Goal: Task Accomplishment & Management: Manage account settings

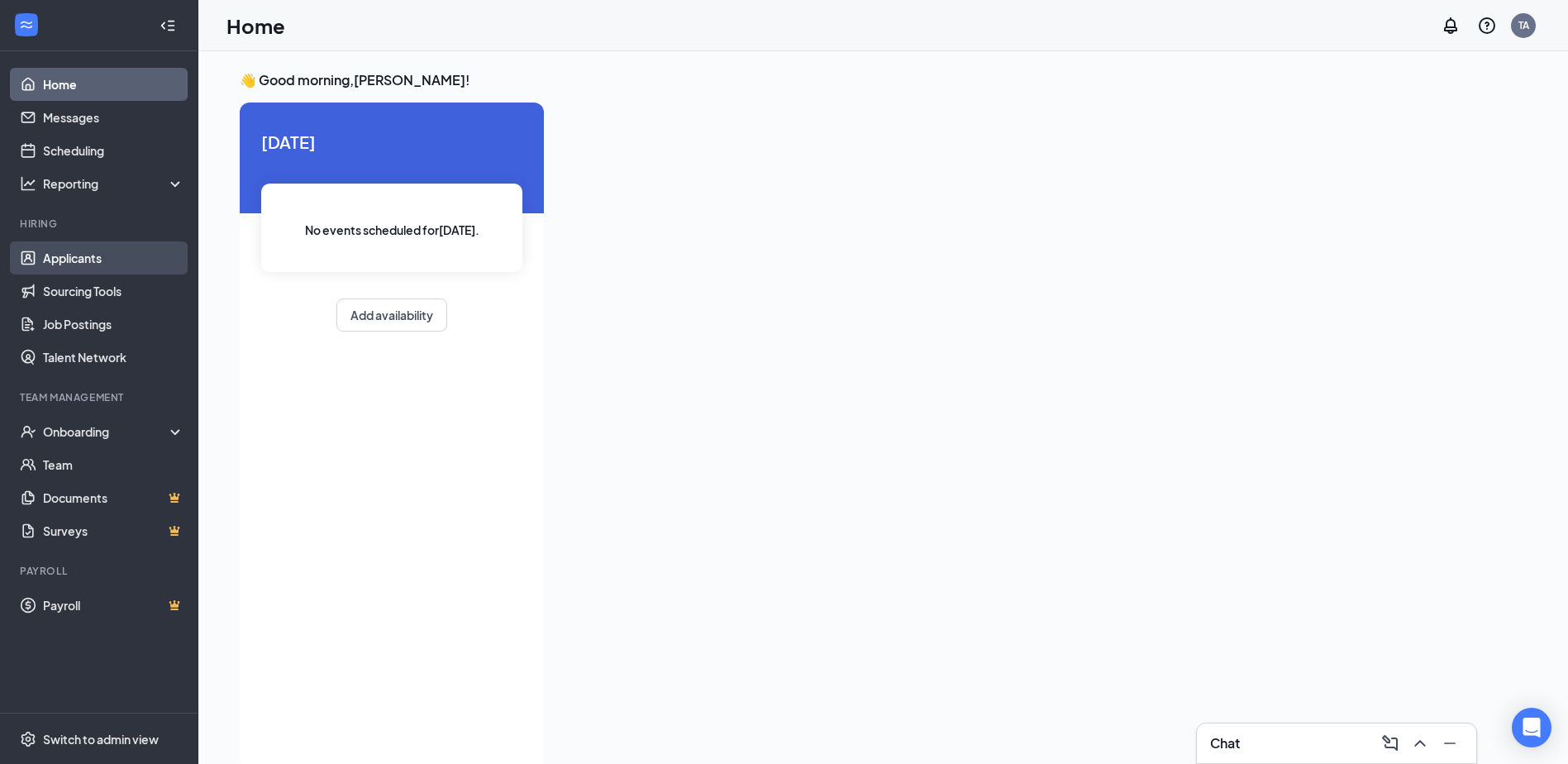
click at [64, 255] on link "Applicants" at bounding box center [113, 258] width 141 height 33
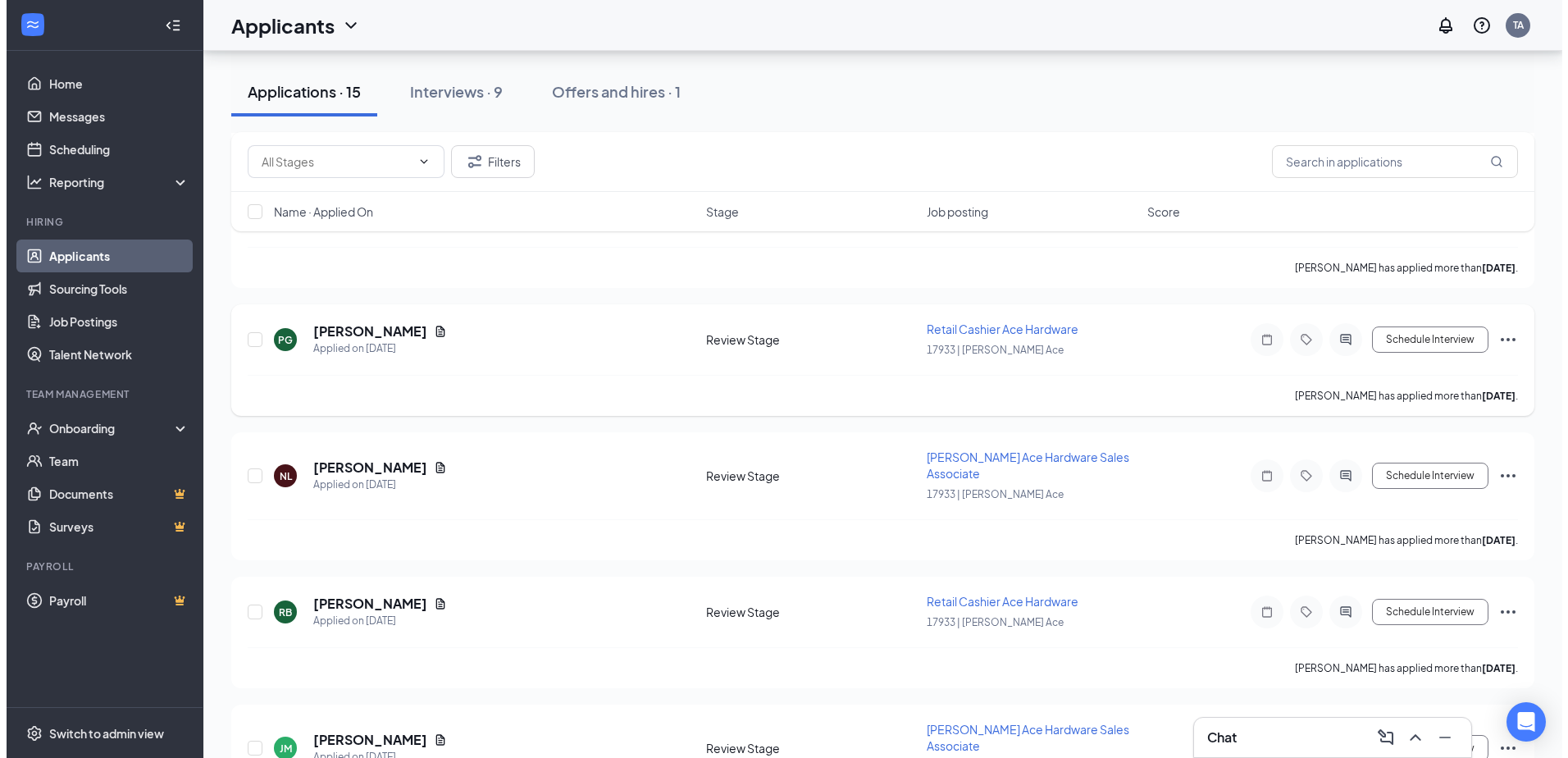
scroll to position [492, 0]
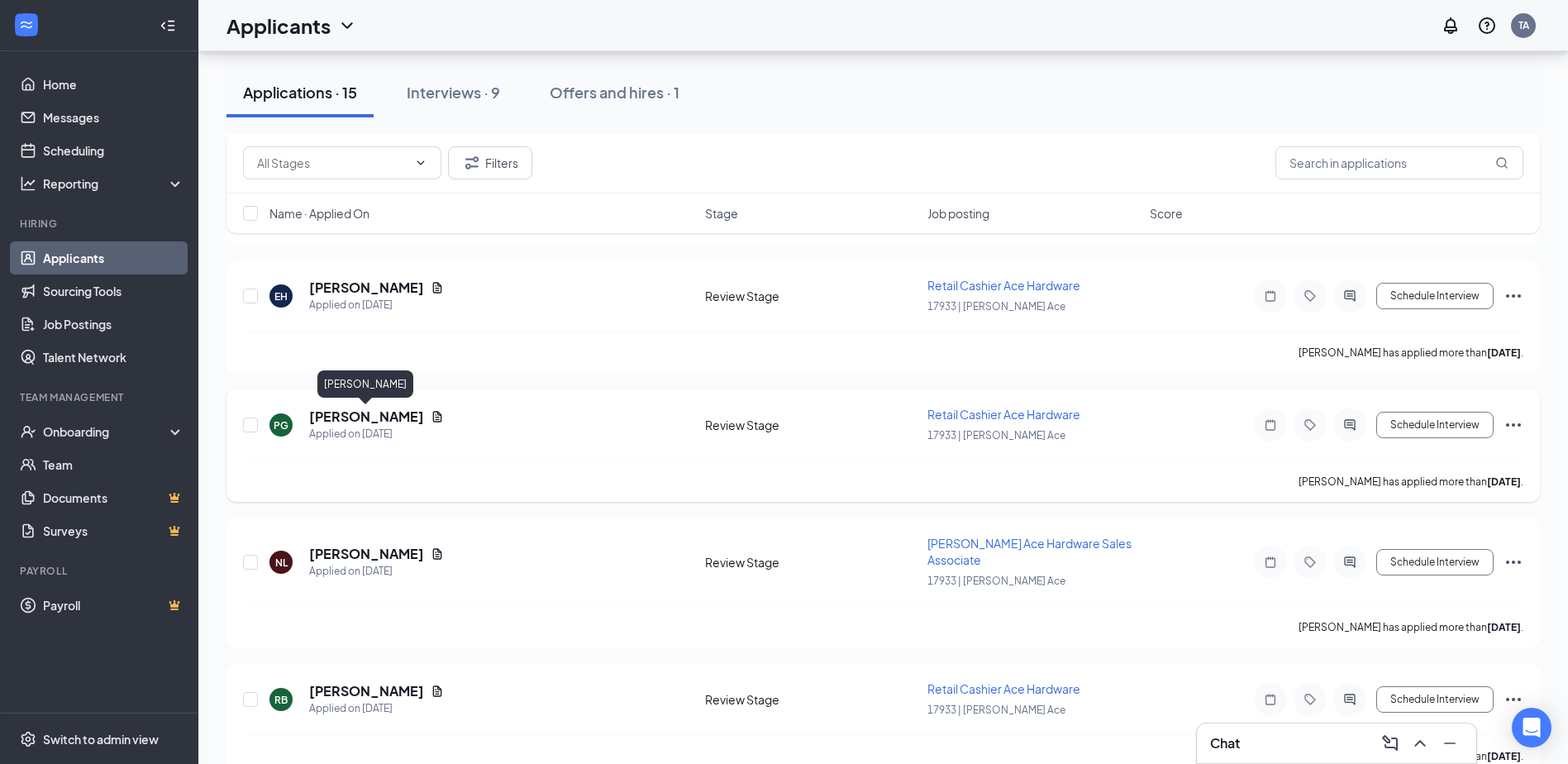
click at [410, 418] on h5 "Patricia Gonzales" at bounding box center [367, 417] width 115 height 18
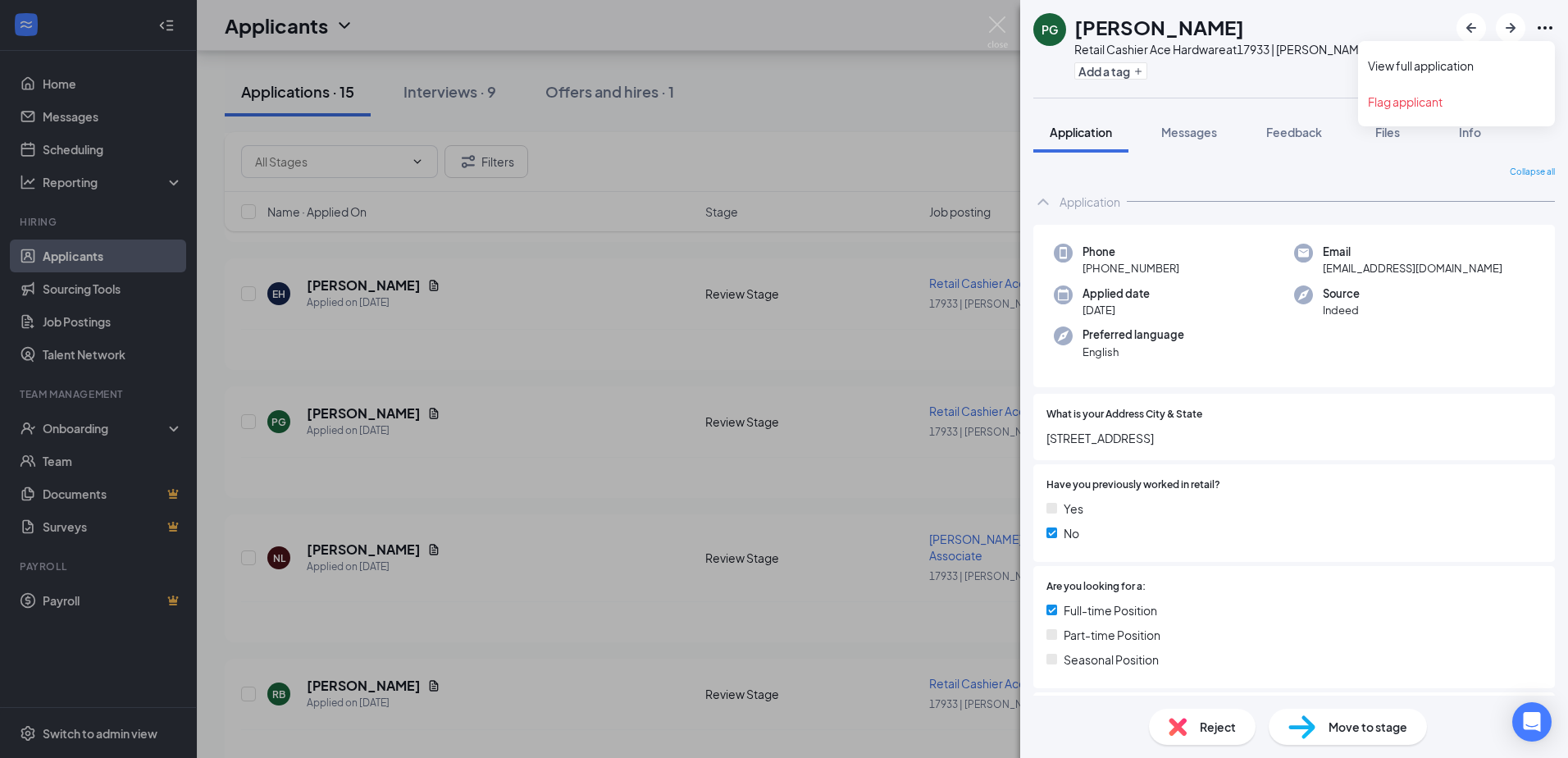
click at [1544, 28] on icon "Ellipses" at bounding box center [1545, 28] width 15 height 4
click at [1448, 68] on link "View full application" at bounding box center [1457, 66] width 177 height 16
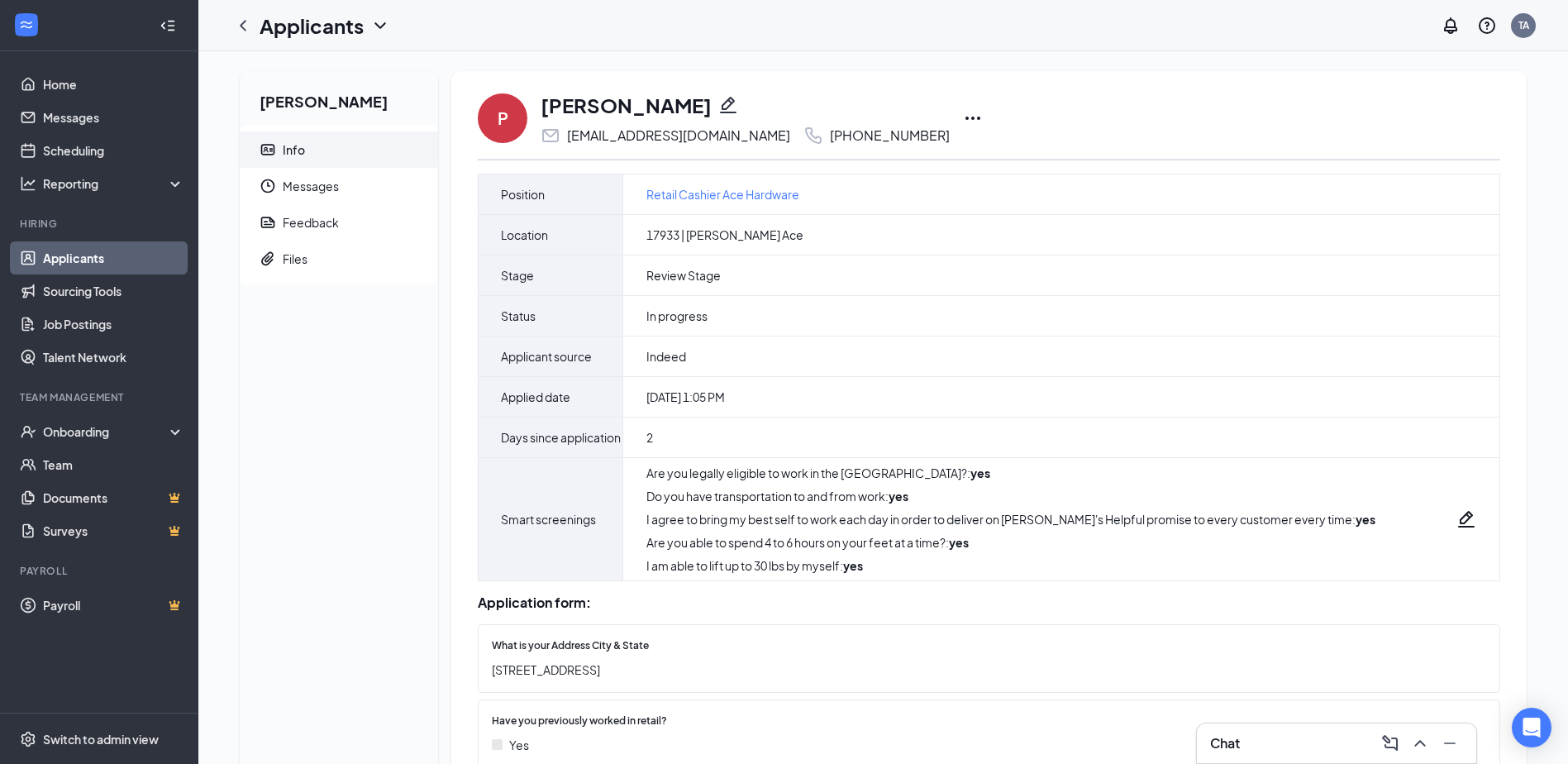
click at [963, 116] on icon "Ellipses" at bounding box center [973, 119] width 20 height 20
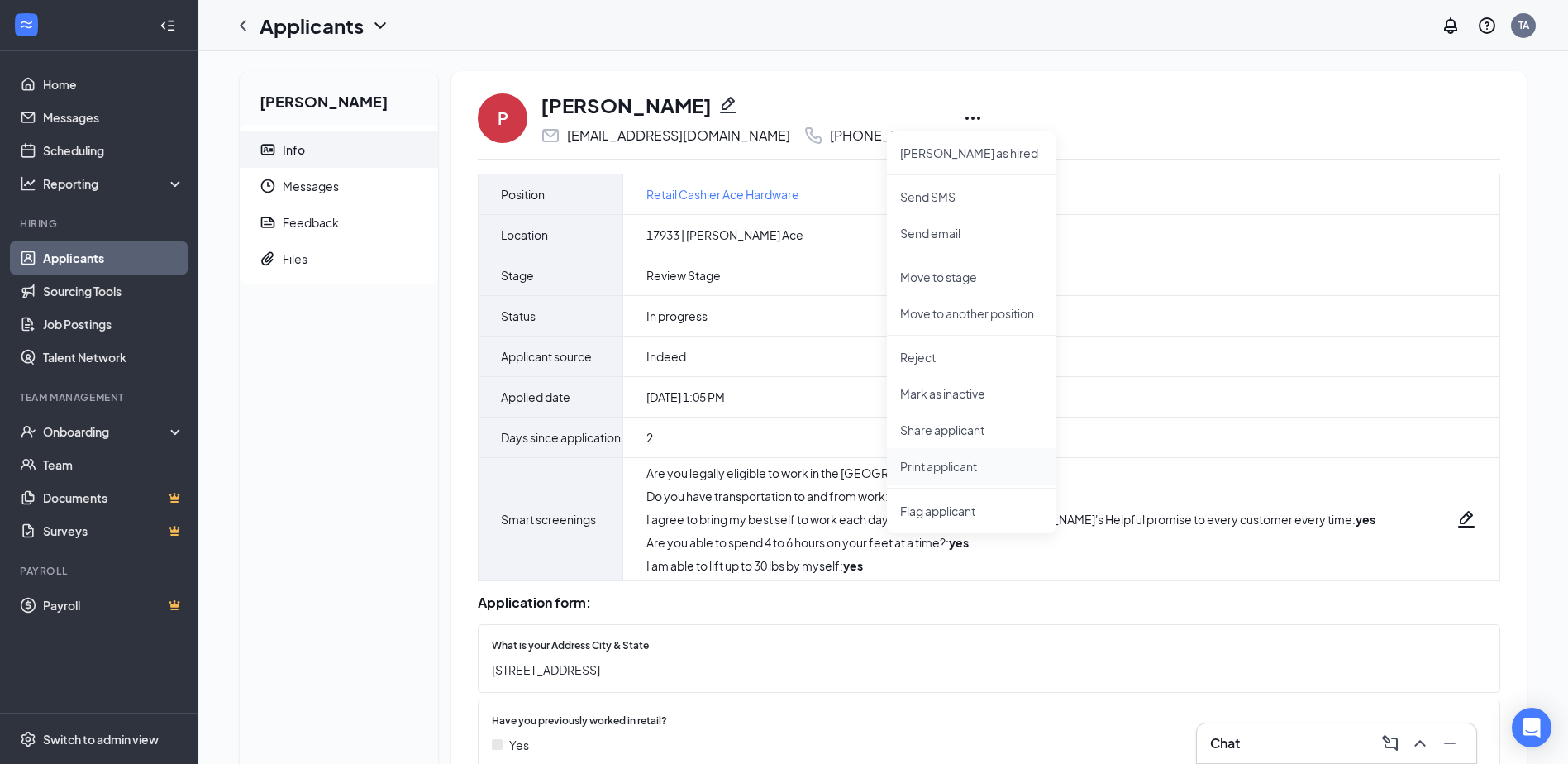
click at [919, 467] on p "Print applicant" at bounding box center [971, 466] width 142 height 17
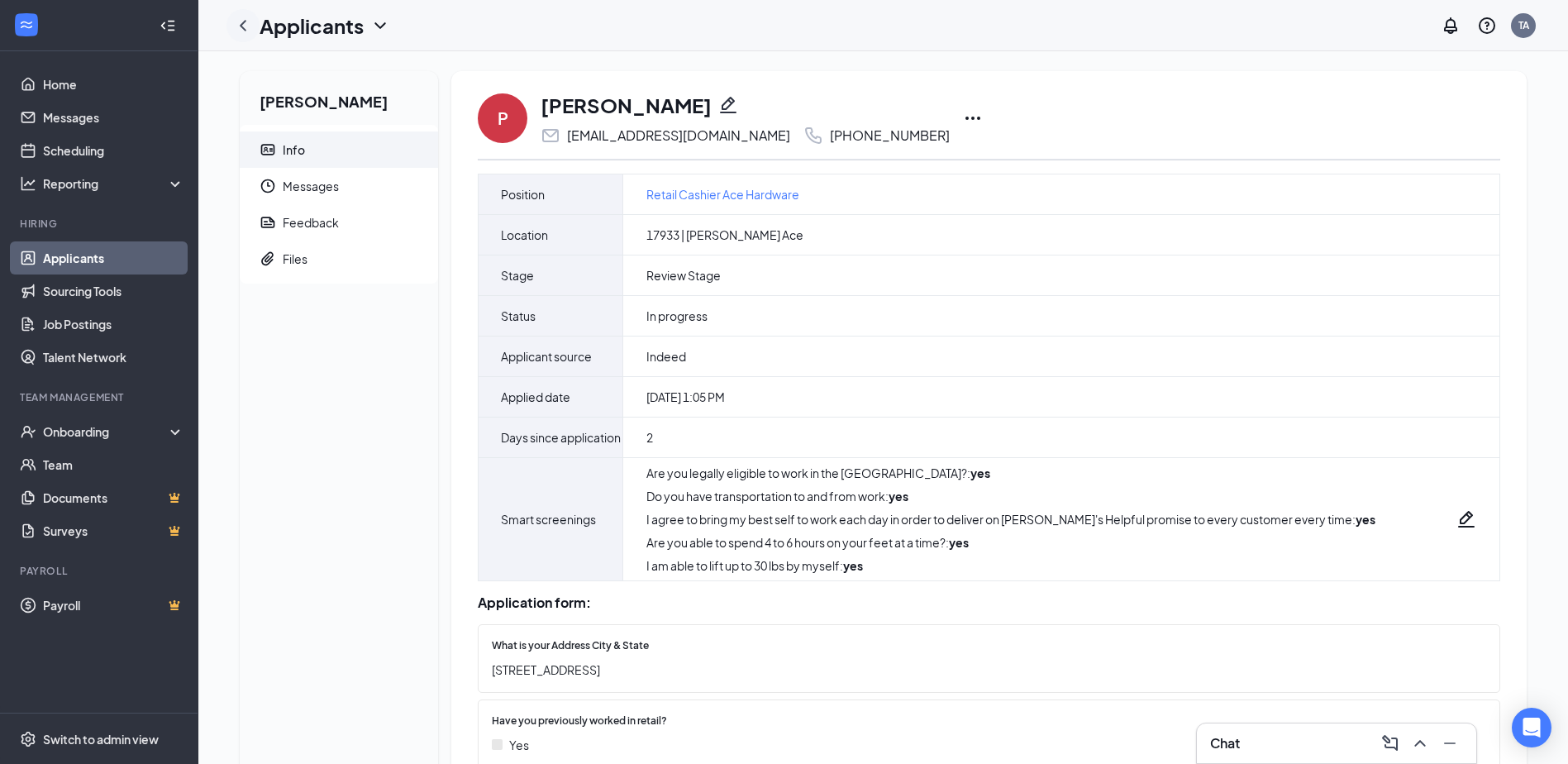
click at [246, 22] on icon "ChevronLeft" at bounding box center [243, 26] width 20 height 20
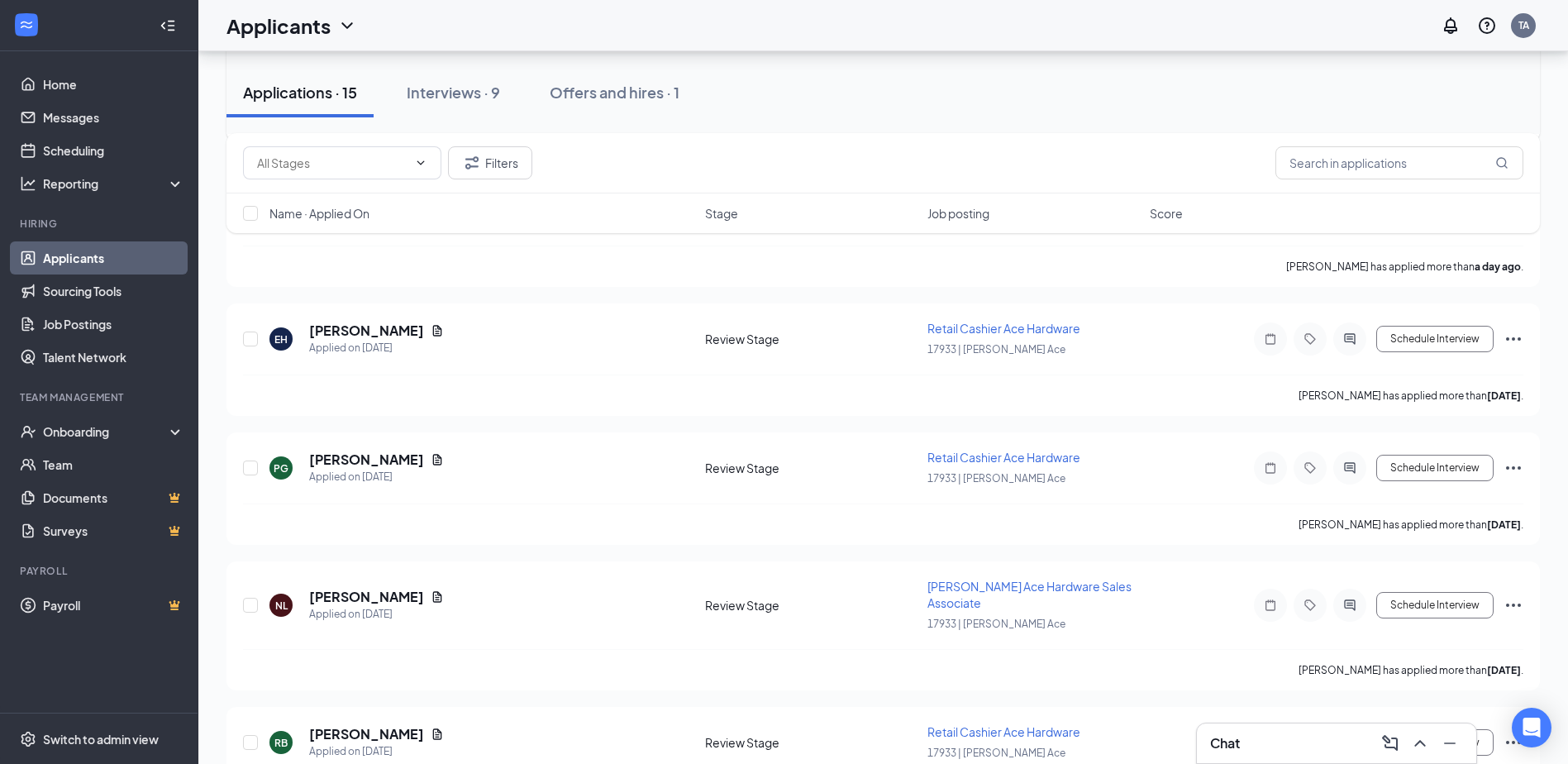
scroll to position [496, 0]
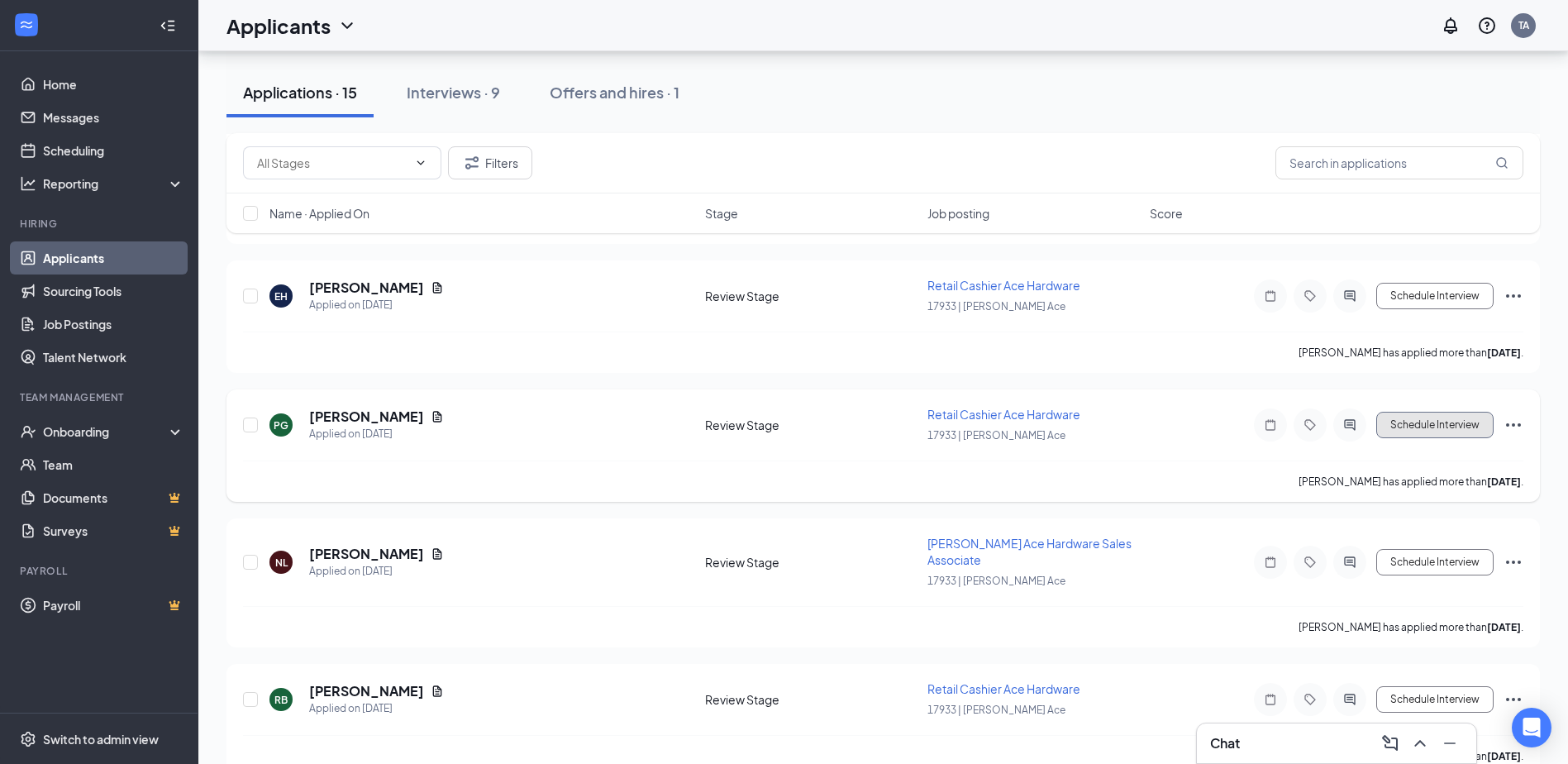
click at [1453, 429] on button "Schedule Interview" at bounding box center [1434, 425] width 117 height 27
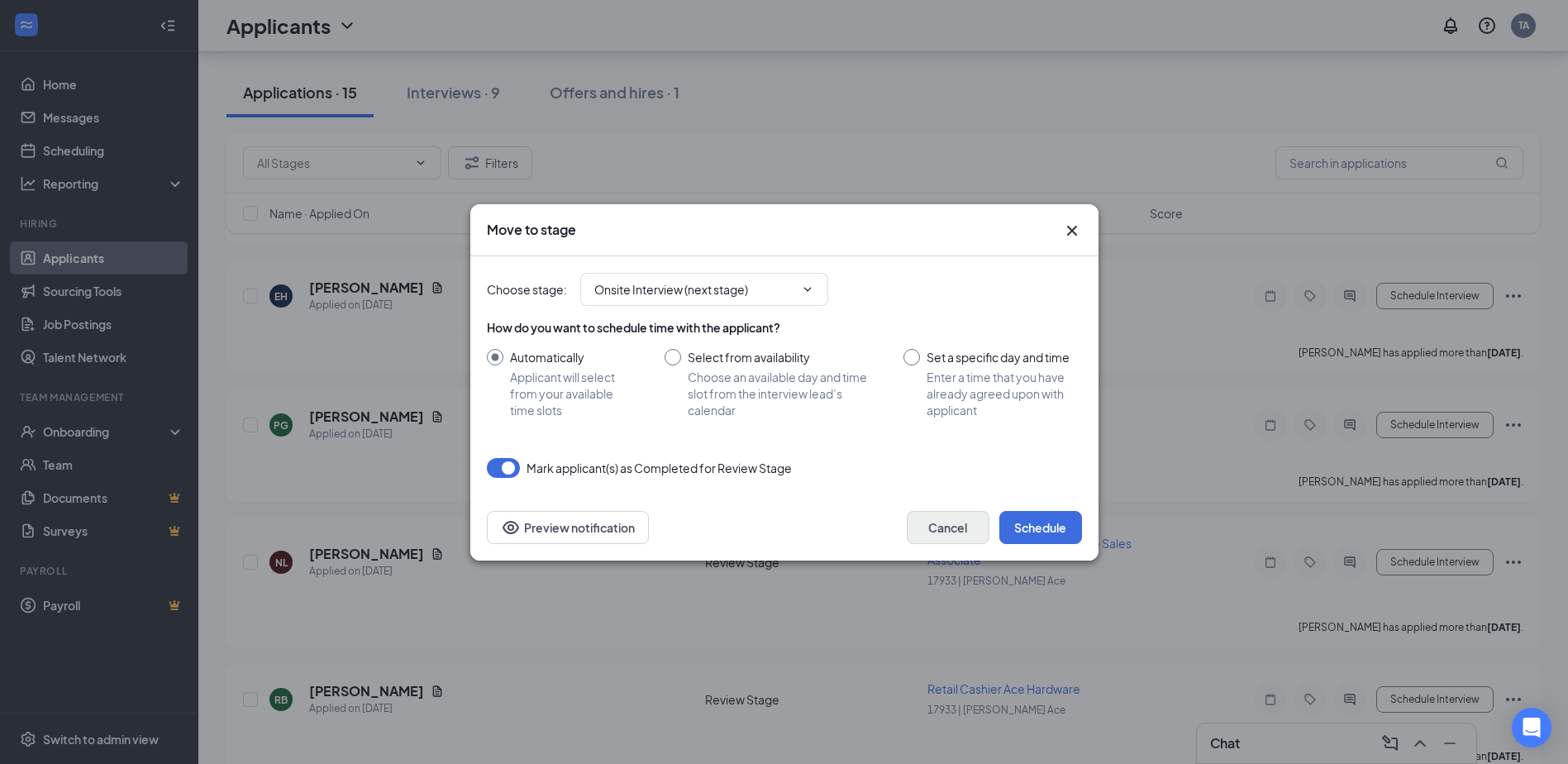
click at [923, 478] on div "Choose stage : Onsite Interview (next stage) How do you want to schedule time w…" at bounding box center [785, 375] width 595 height 238
click at [942, 532] on button "Cancel" at bounding box center [948, 528] width 83 height 33
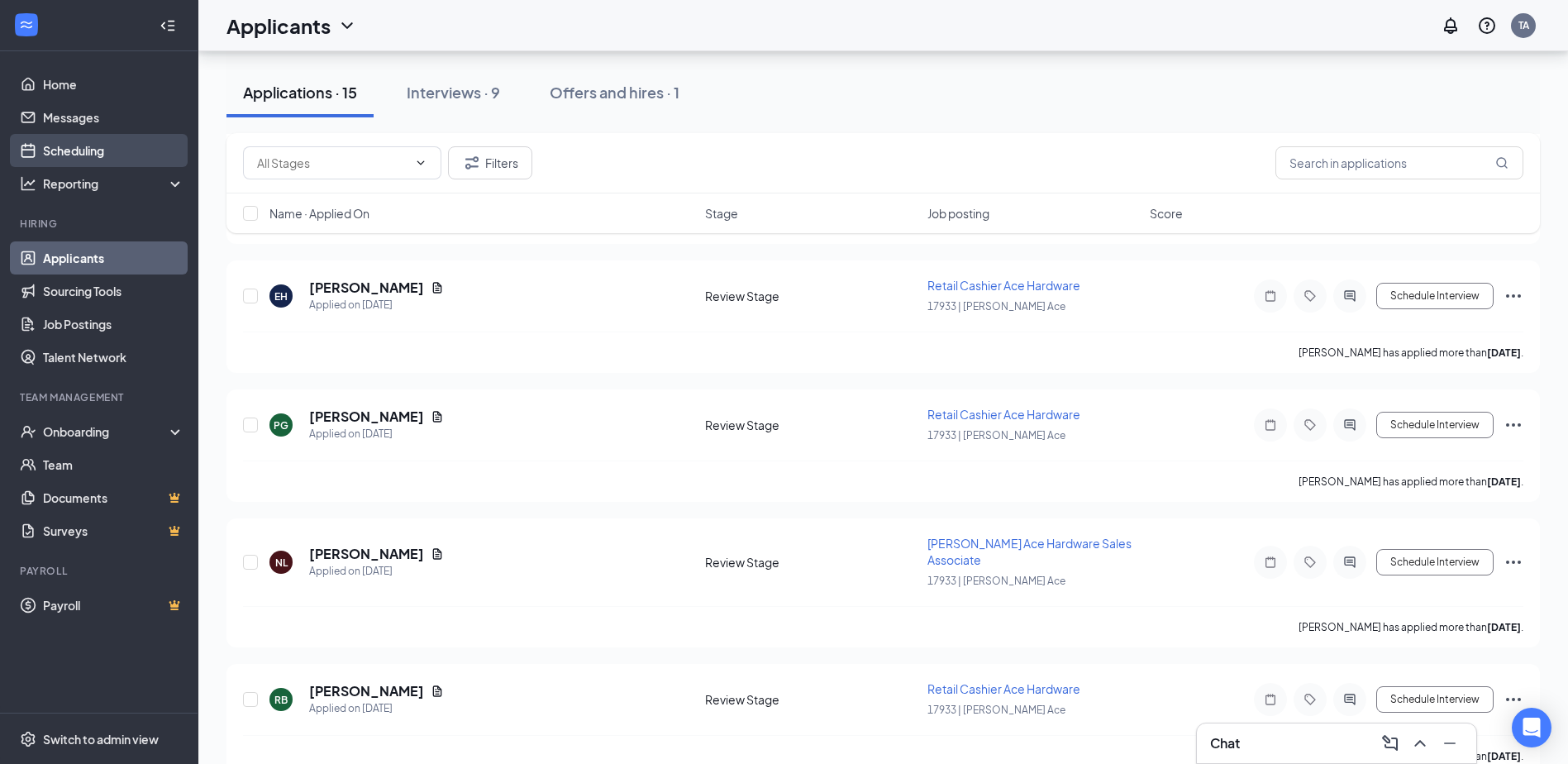
click at [65, 151] on link "Scheduling" at bounding box center [113, 150] width 141 height 33
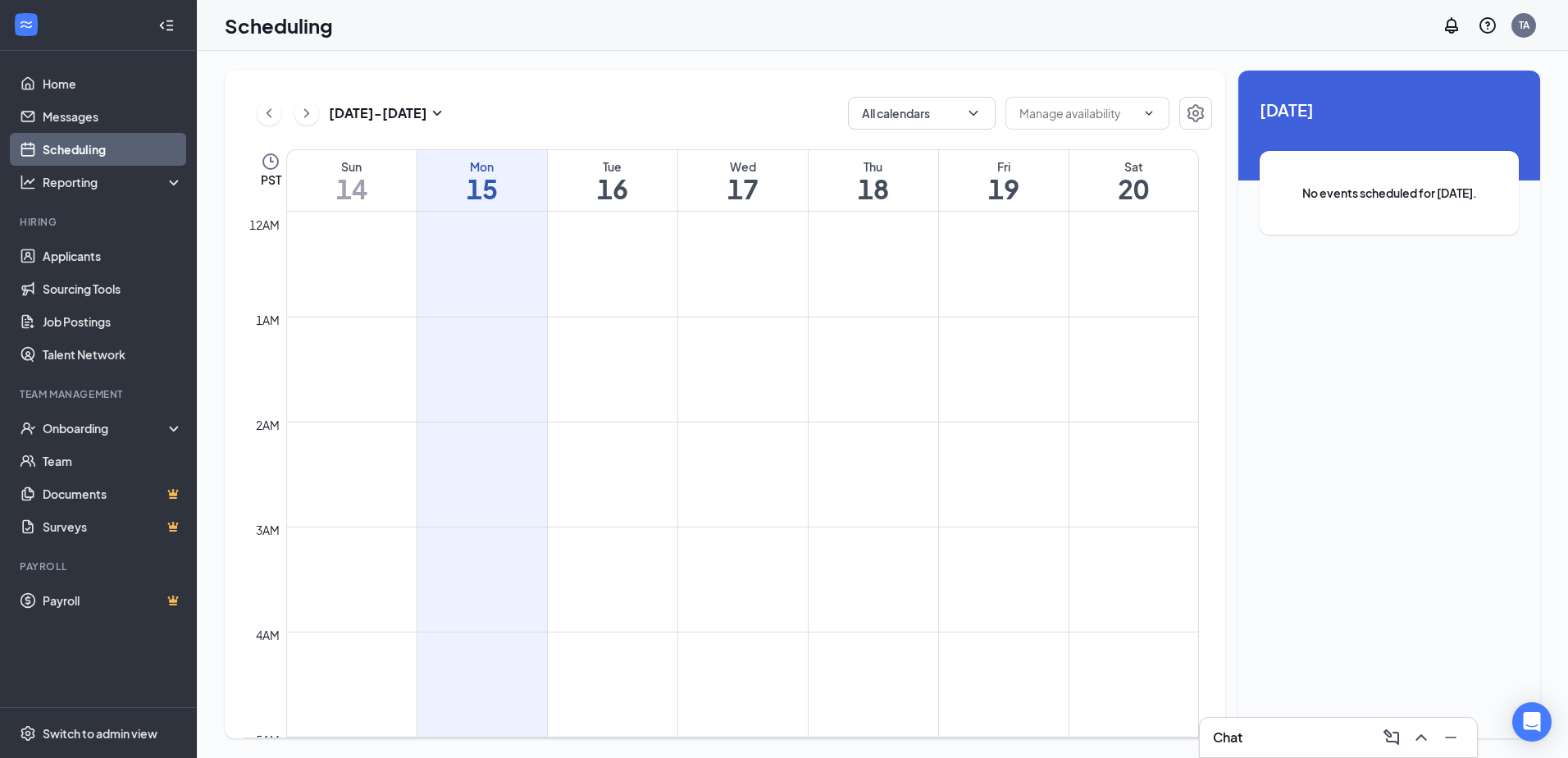
scroll to position [806, 0]
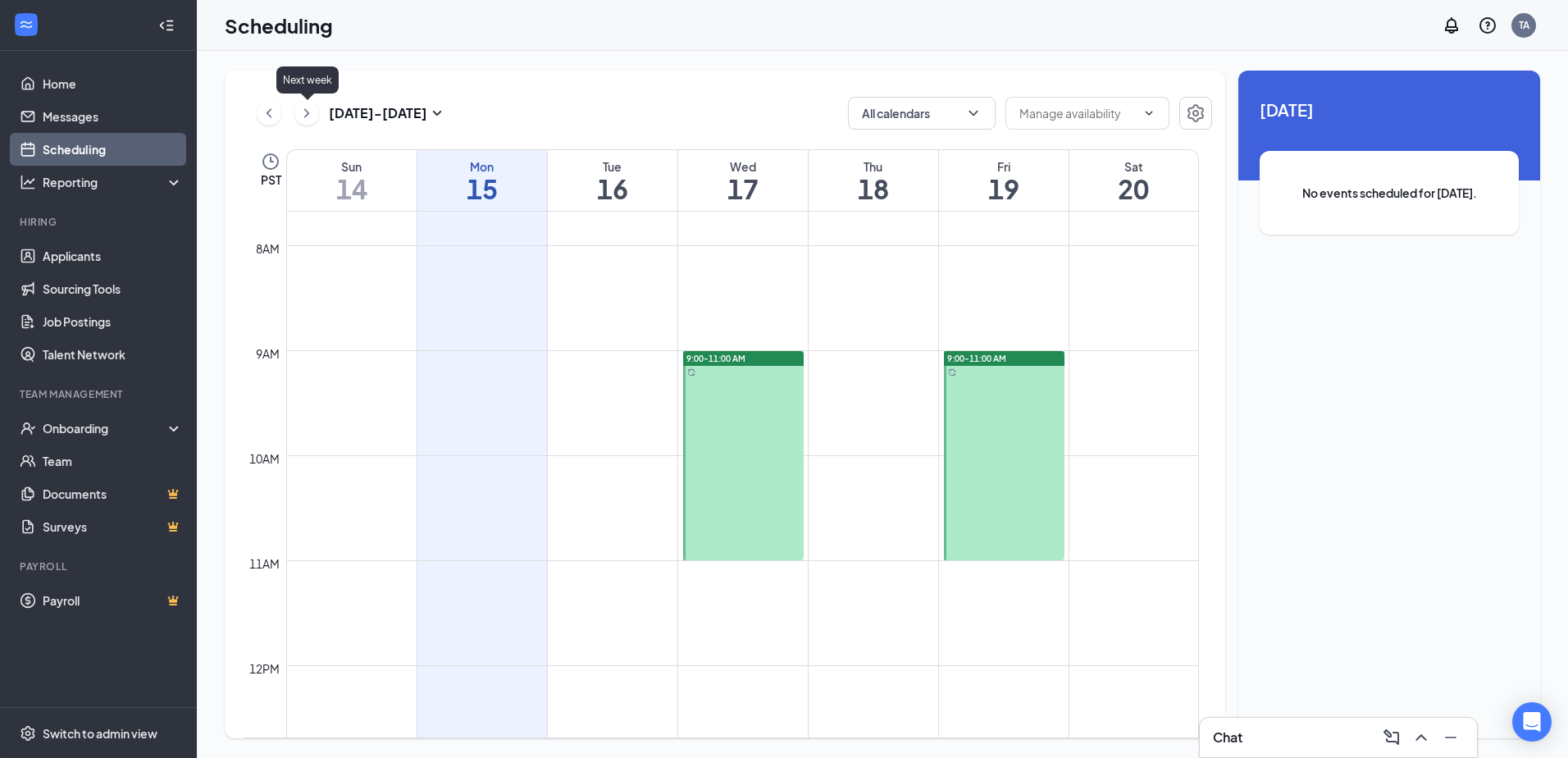
click at [305, 109] on icon "ChevronRight" at bounding box center [306, 112] width 5 height 9
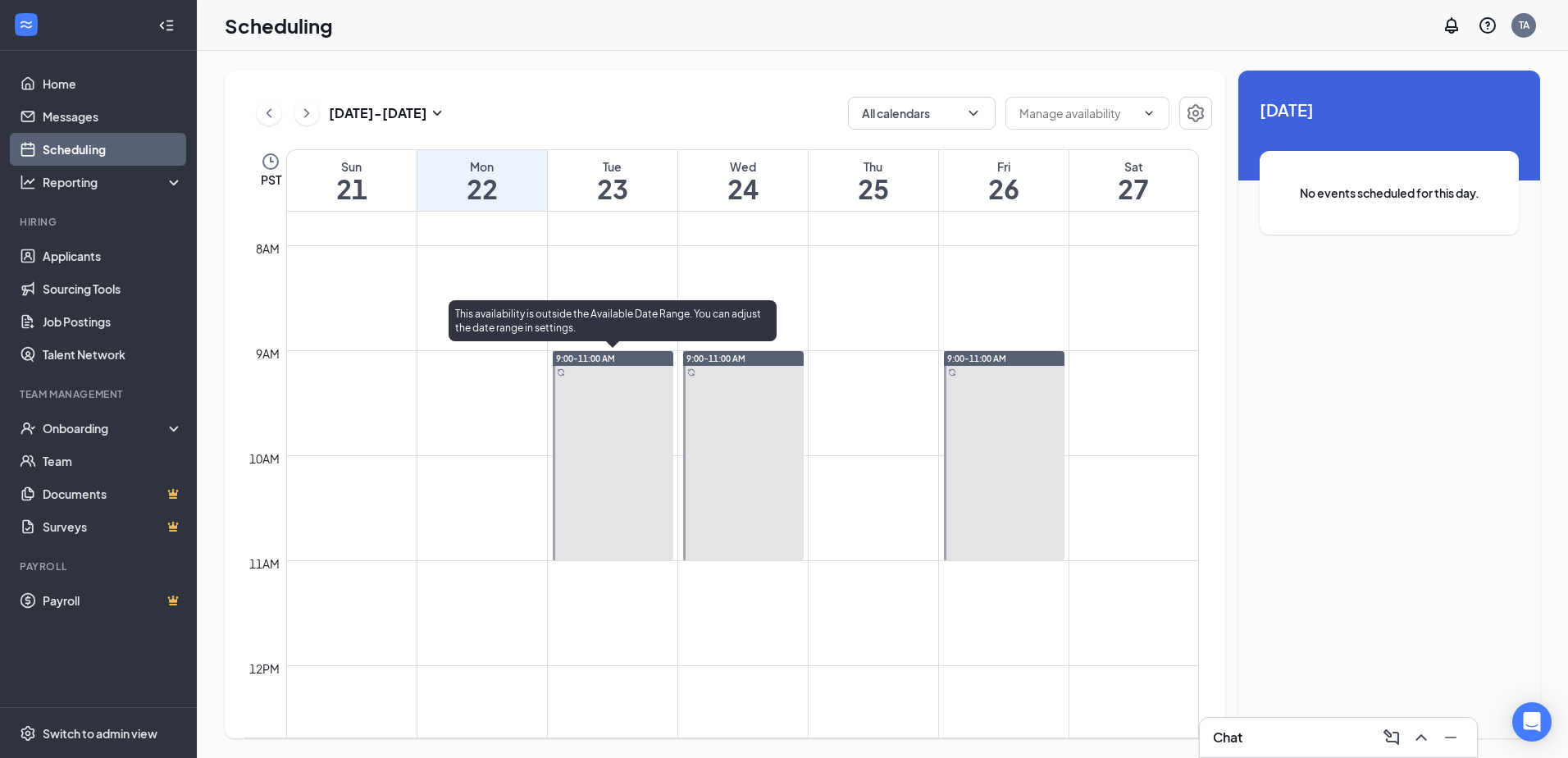
click at [603, 391] on div at bounding box center [613, 455] width 121 height 209
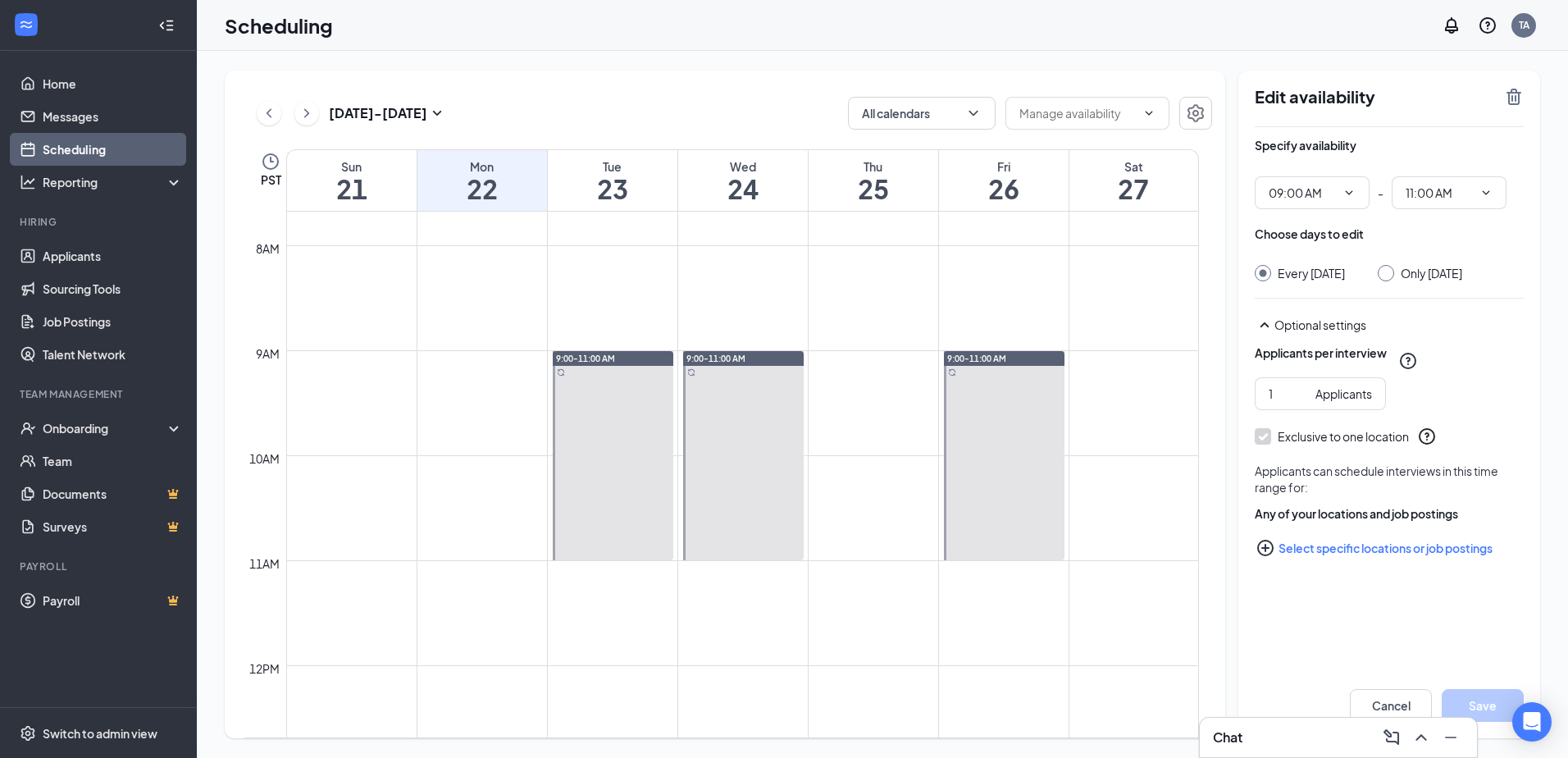
click at [1389, 272] on input "Only Tuesday, Sep 23" at bounding box center [1383, 271] width 12 height 12
radio input "true"
radio input "false"
click at [1510, 98] on icon "TrashOutline" at bounding box center [1514, 97] width 20 height 20
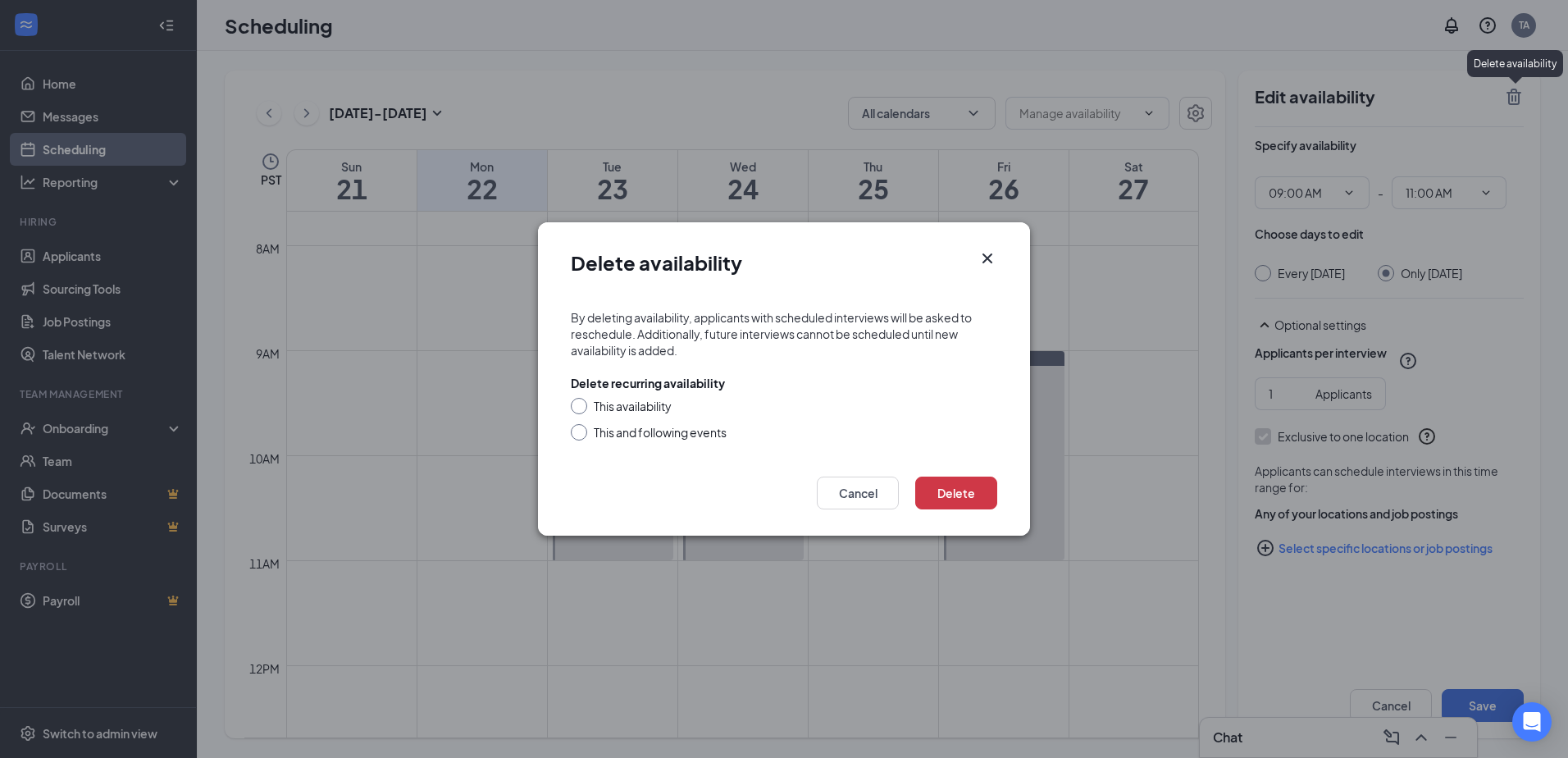
click at [576, 404] on input "This availability" at bounding box center [577, 403] width 12 height 12
radio input "true"
click at [964, 486] on button "Delete" at bounding box center [956, 493] width 82 height 33
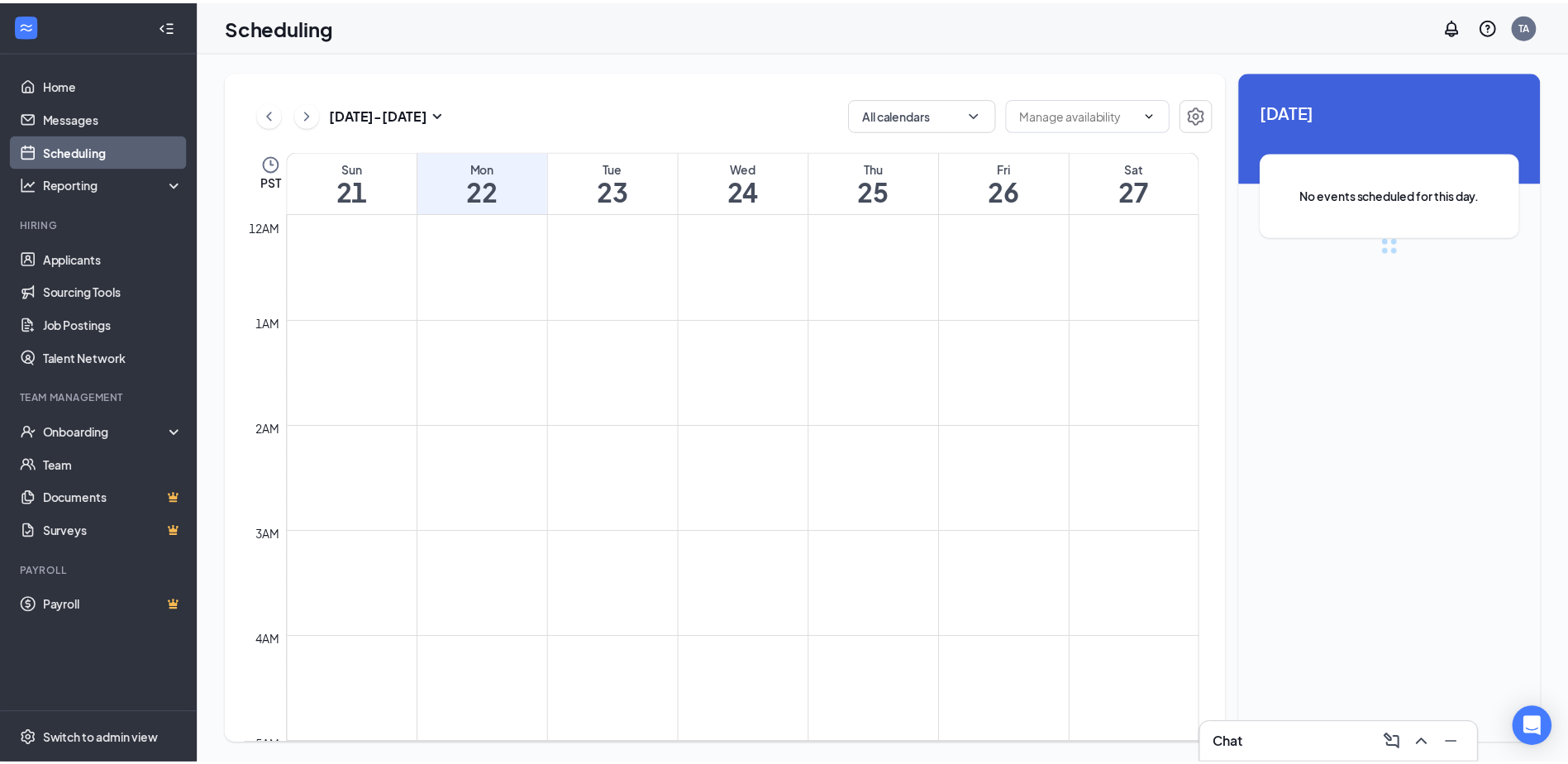
scroll to position [813, 0]
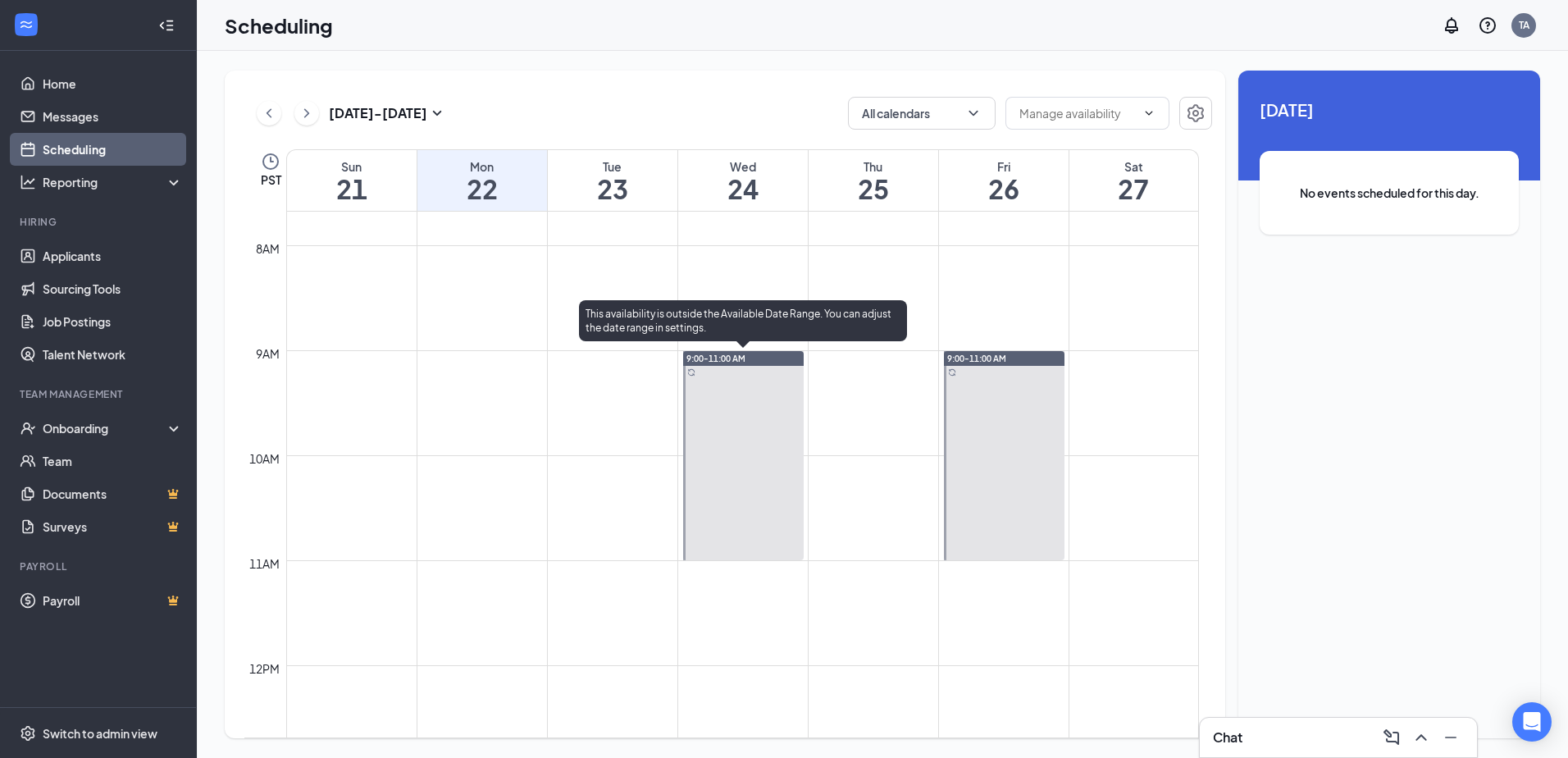
click at [720, 396] on div at bounding box center [743, 455] width 121 height 209
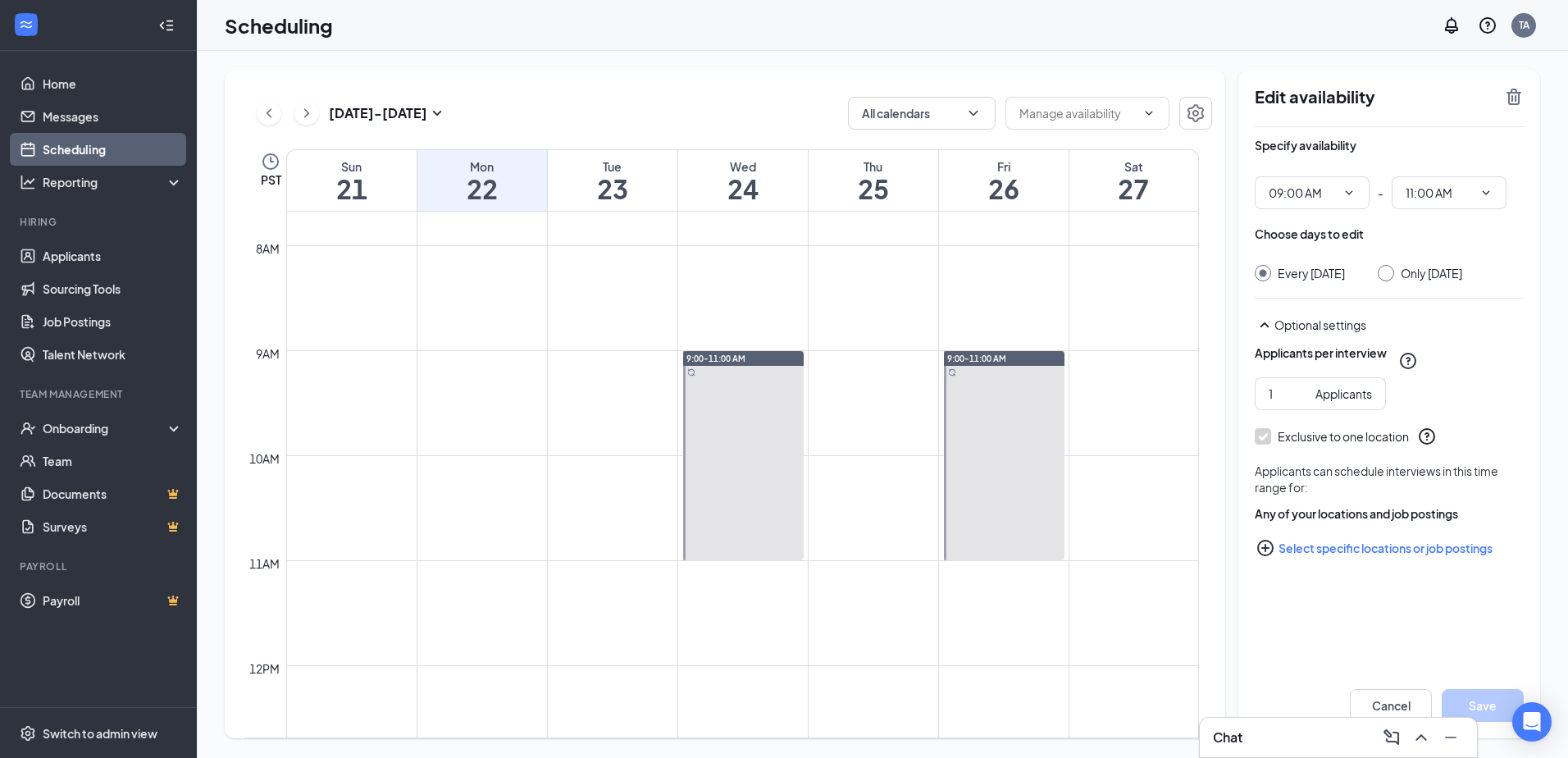
click at [1389, 273] on input "Only Wednesday, Sep 24" at bounding box center [1383, 271] width 12 height 12
radio input "true"
radio input "false"
click at [1514, 93] on icon "TrashOutline" at bounding box center [1513, 97] width 15 height 16
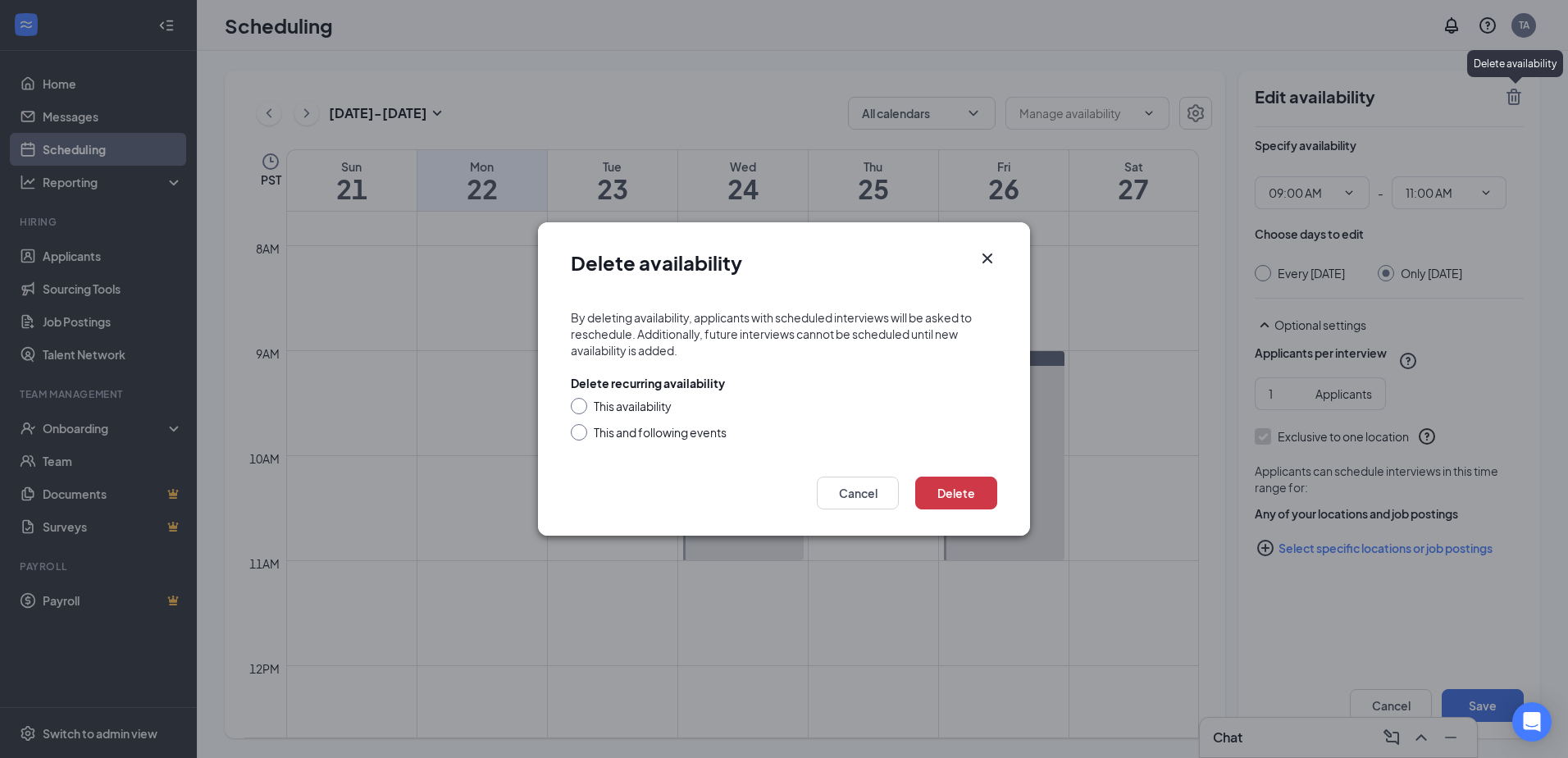
click at [576, 406] on input "This availability" at bounding box center [577, 403] width 12 height 12
radio input "true"
click at [938, 496] on button "Delete" at bounding box center [956, 493] width 82 height 33
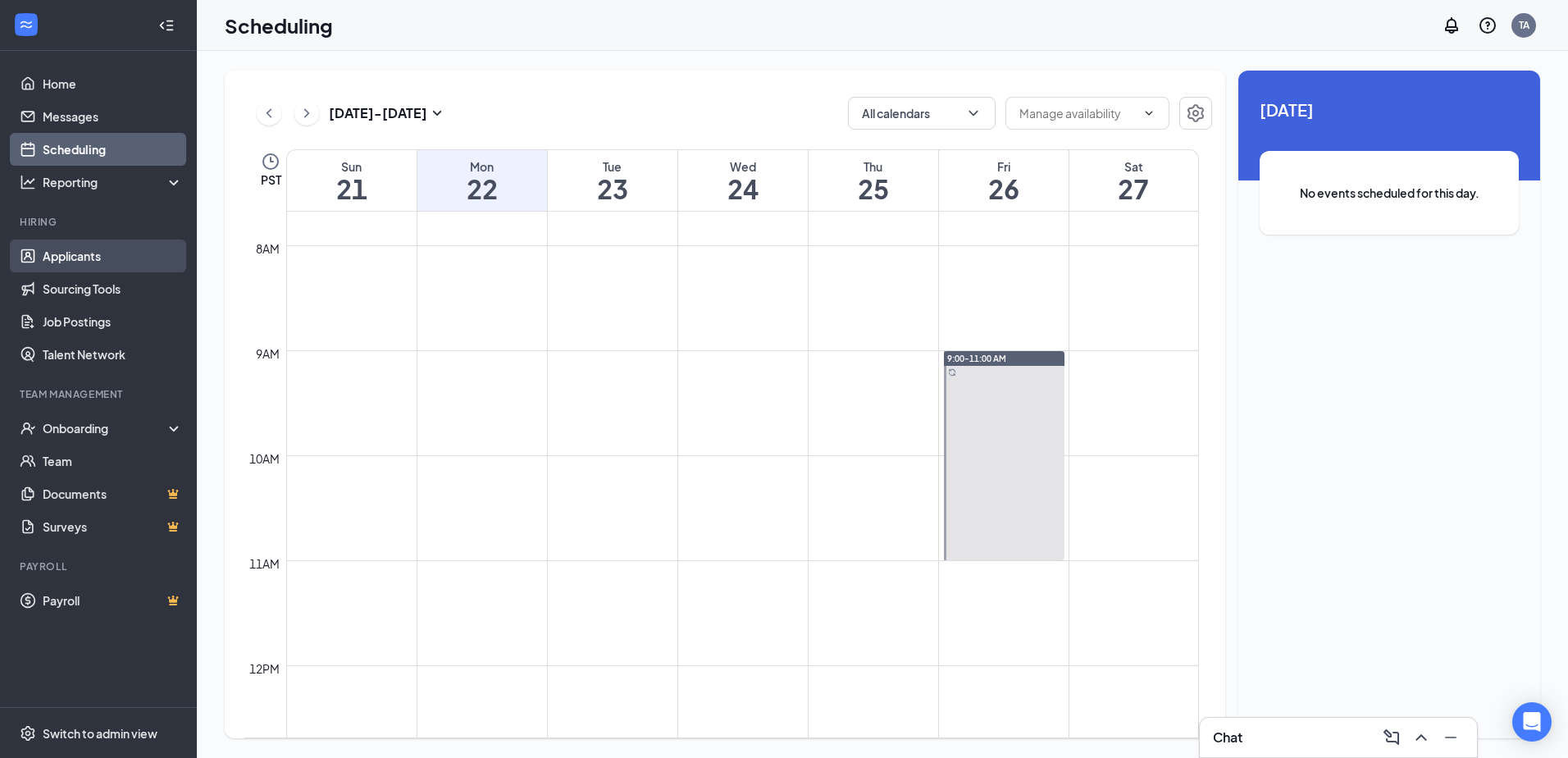
click at [76, 259] on link "Applicants" at bounding box center [112, 256] width 140 height 33
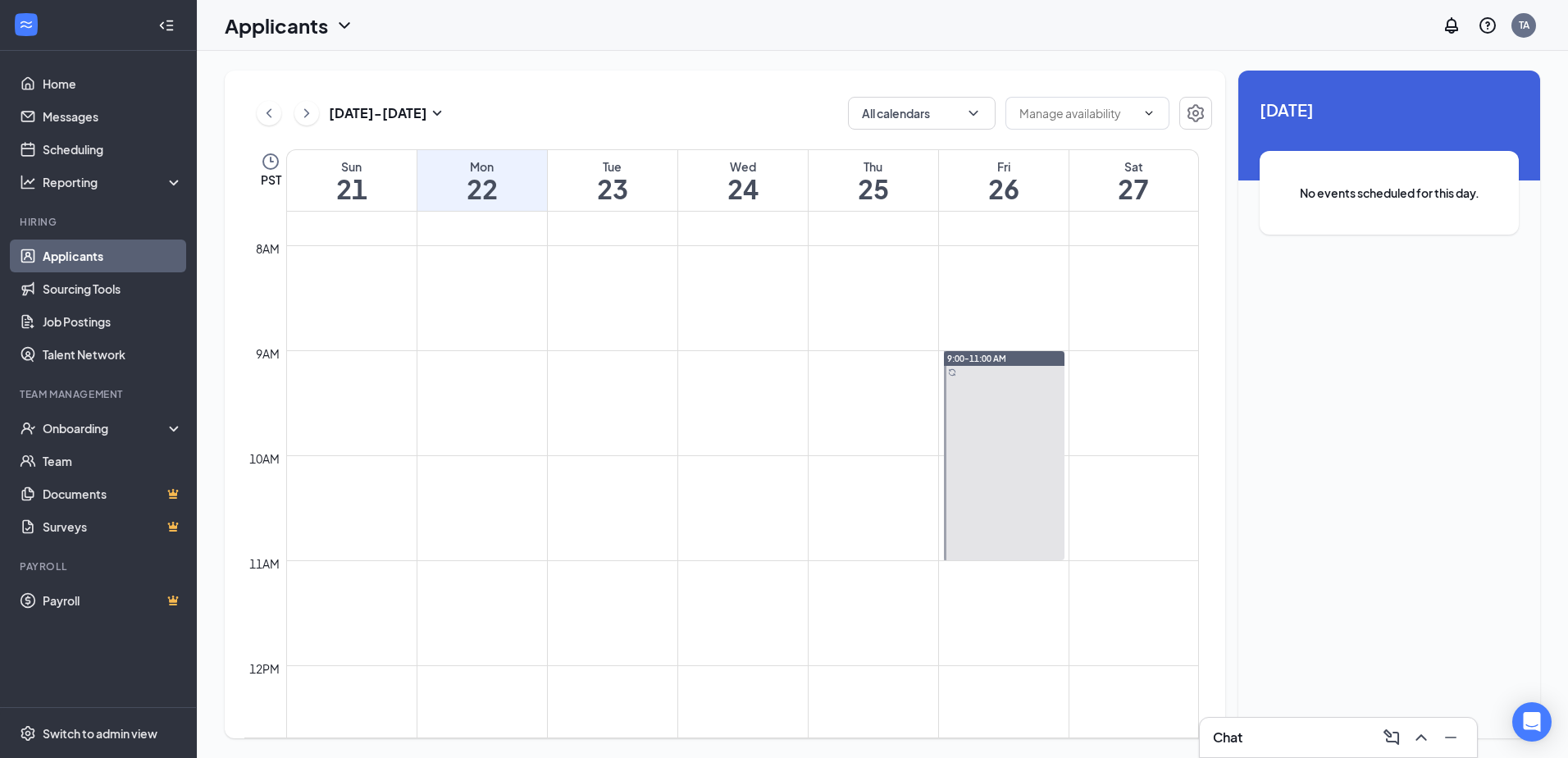
click at [76, 259] on link "Applicants" at bounding box center [112, 256] width 140 height 33
click at [302, 35] on h1 "Applicants" at bounding box center [276, 26] width 103 height 28
click at [263, 67] on link "Applicants" at bounding box center [323, 71] width 177 height 16
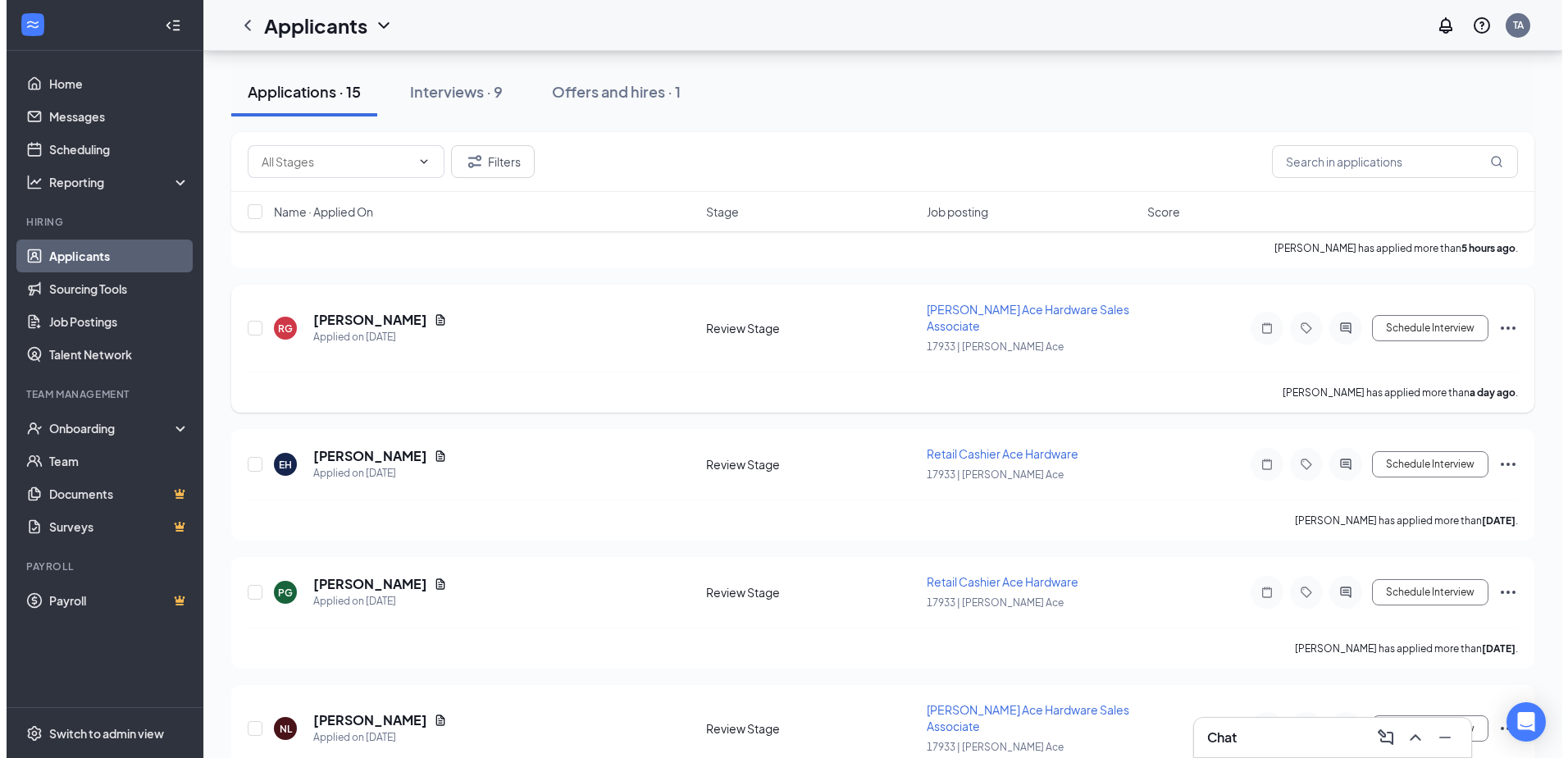
scroll to position [328, 0]
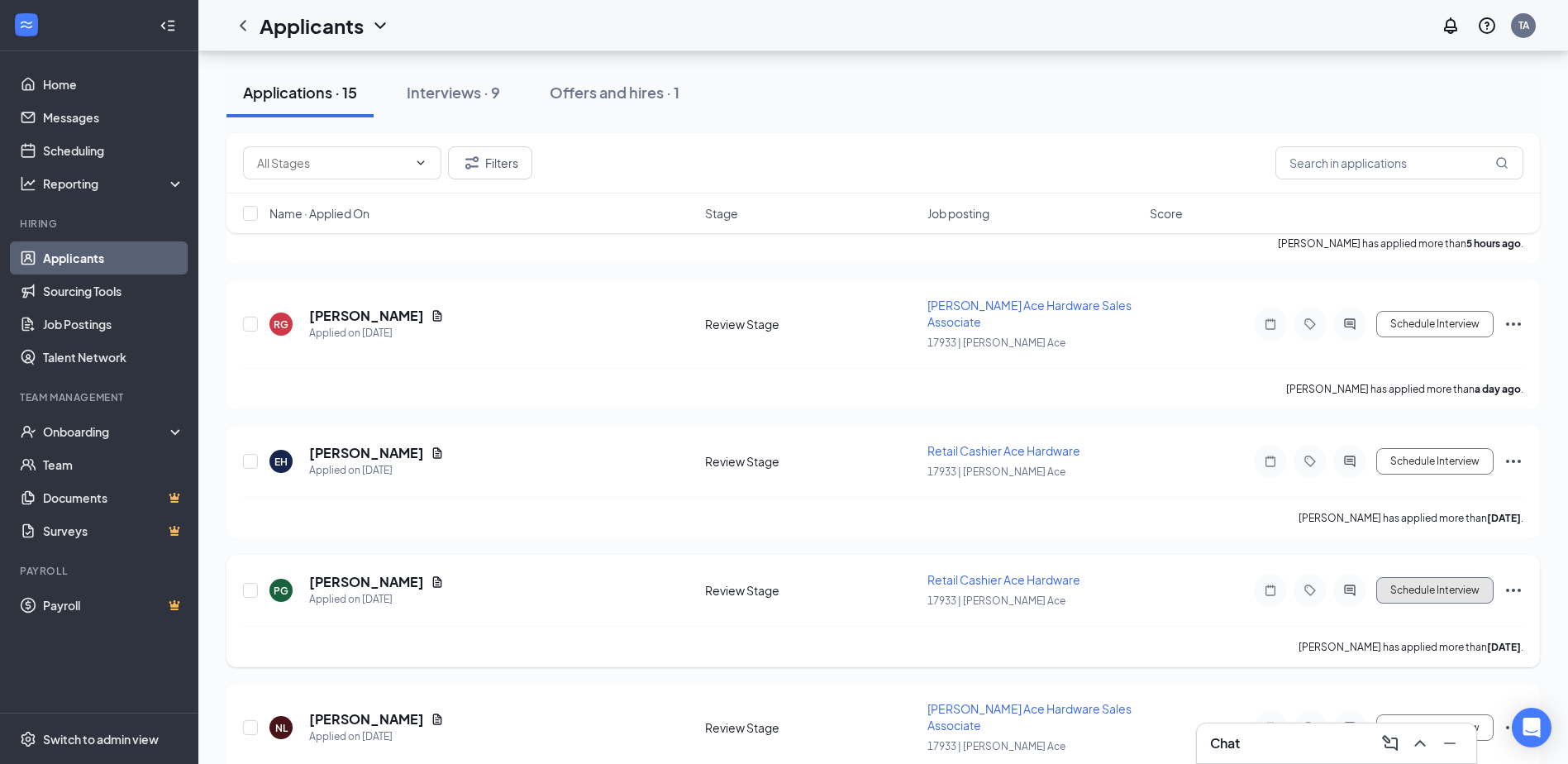
click at [1430, 584] on button "Schedule Interview" at bounding box center [1434, 590] width 117 height 27
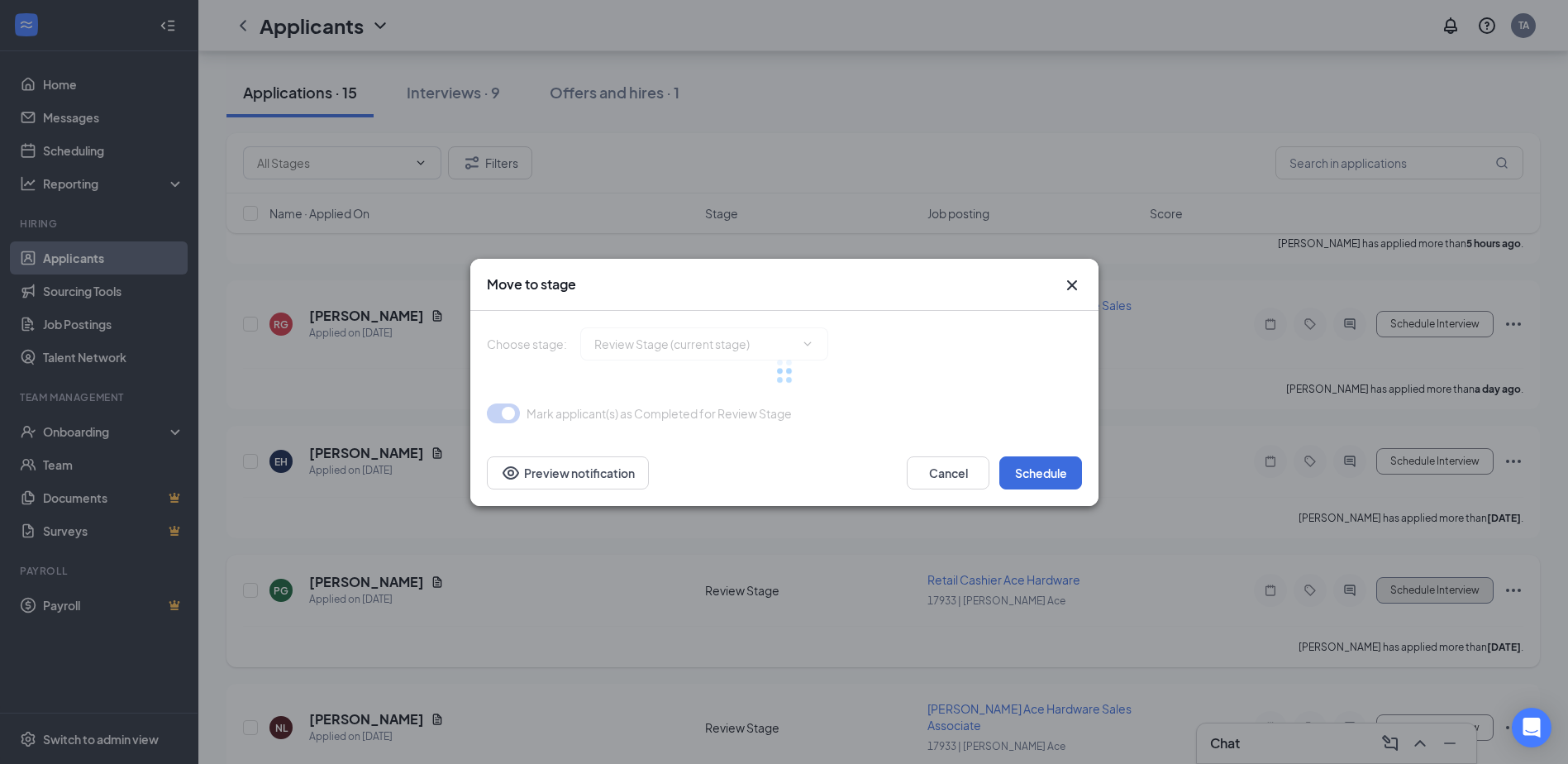
type input "Onsite Interview (next stage)"
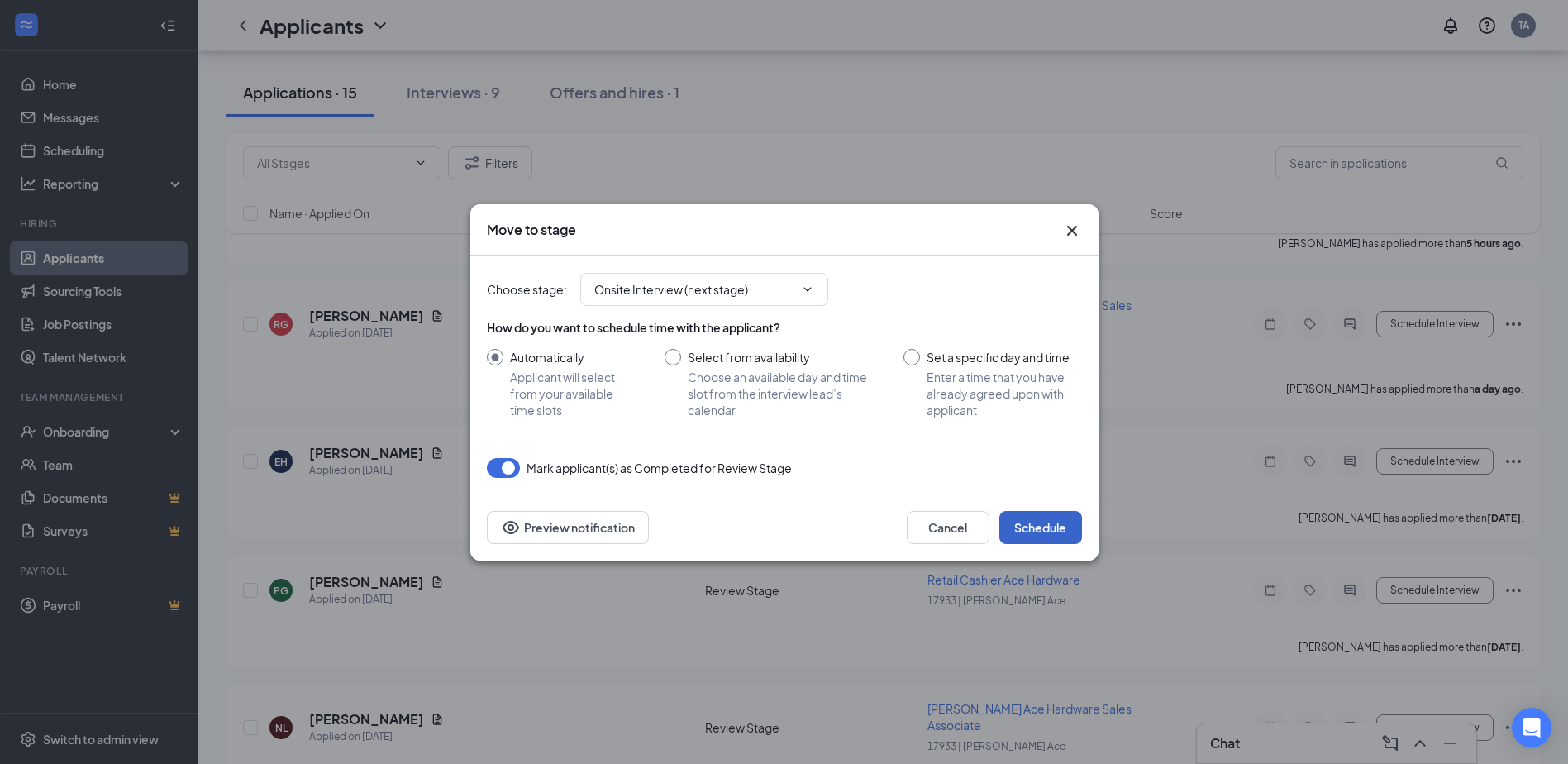
click at [1021, 532] on button "Schedule" at bounding box center [1041, 528] width 83 height 33
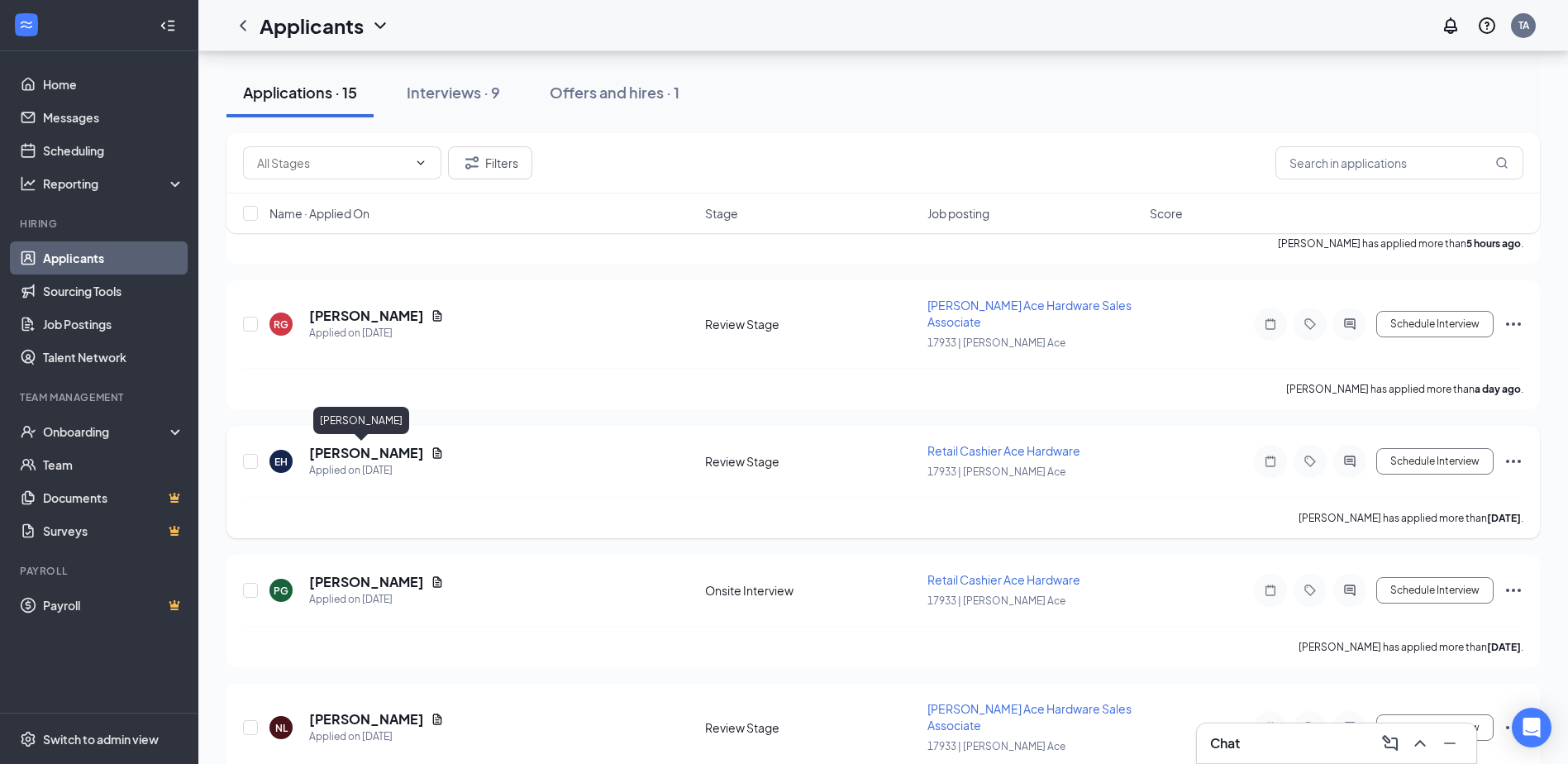
click at [350, 455] on h5 "[PERSON_NAME]" at bounding box center [367, 453] width 115 height 18
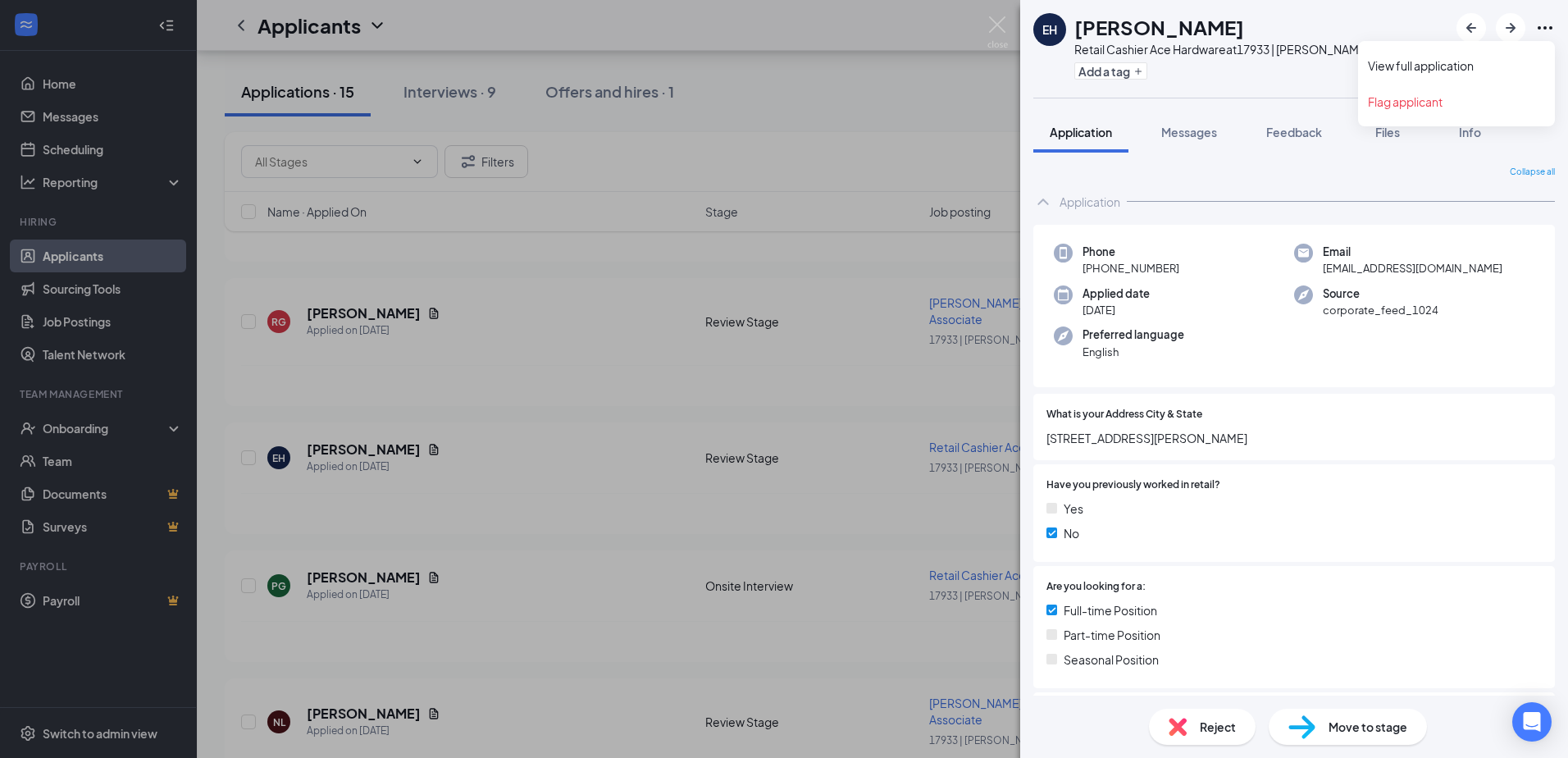
click at [1543, 24] on icon "Ellipses" at bounding box center [1545, 28] width 20 height 20
click at [1402, 66] on link "View full application" at bounding box center [1457, 66] width 177 height 16
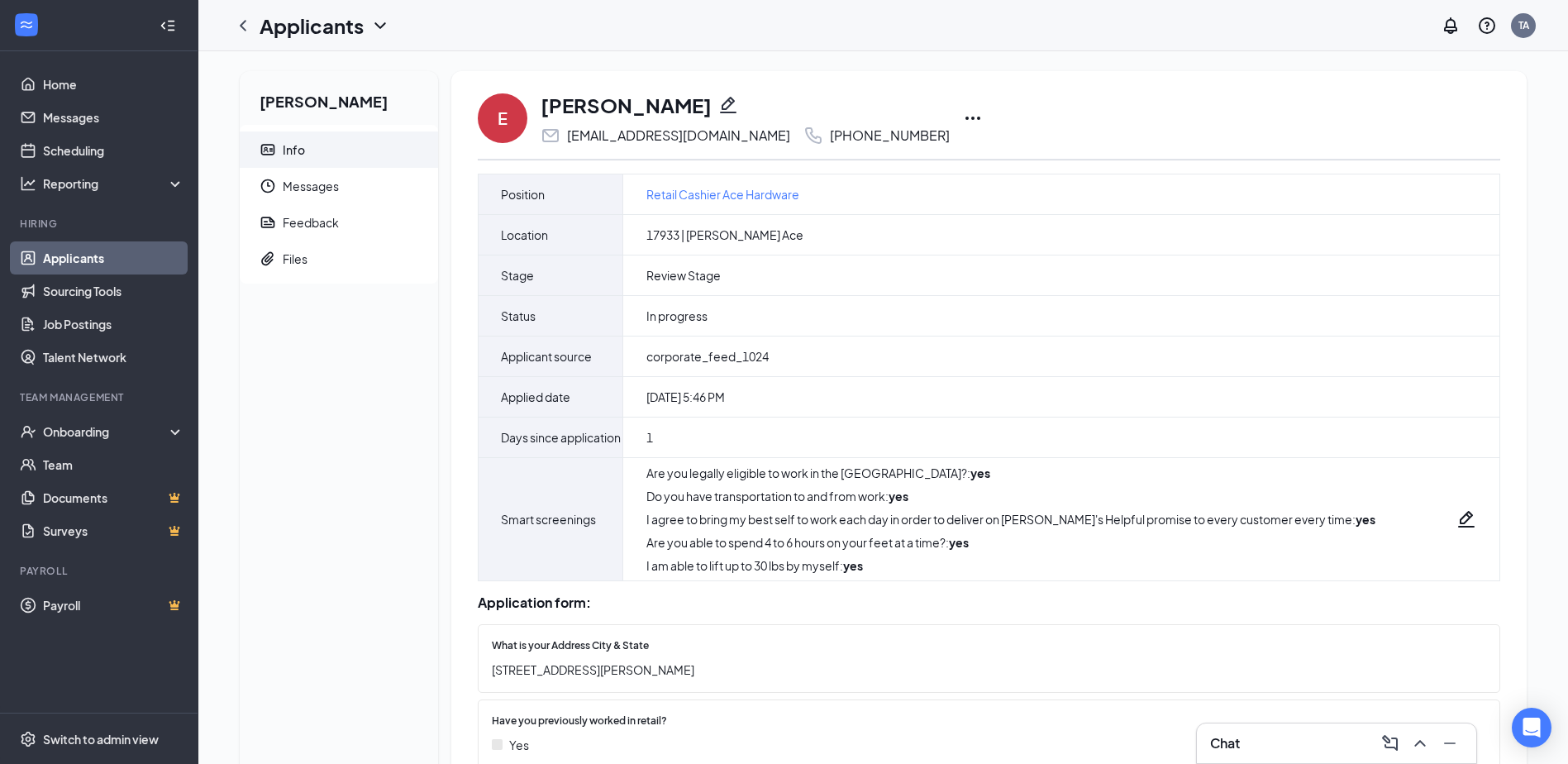
click at [965, 117] on icon "Ellipses" at bounding box center [973, 119] width 15 height 4
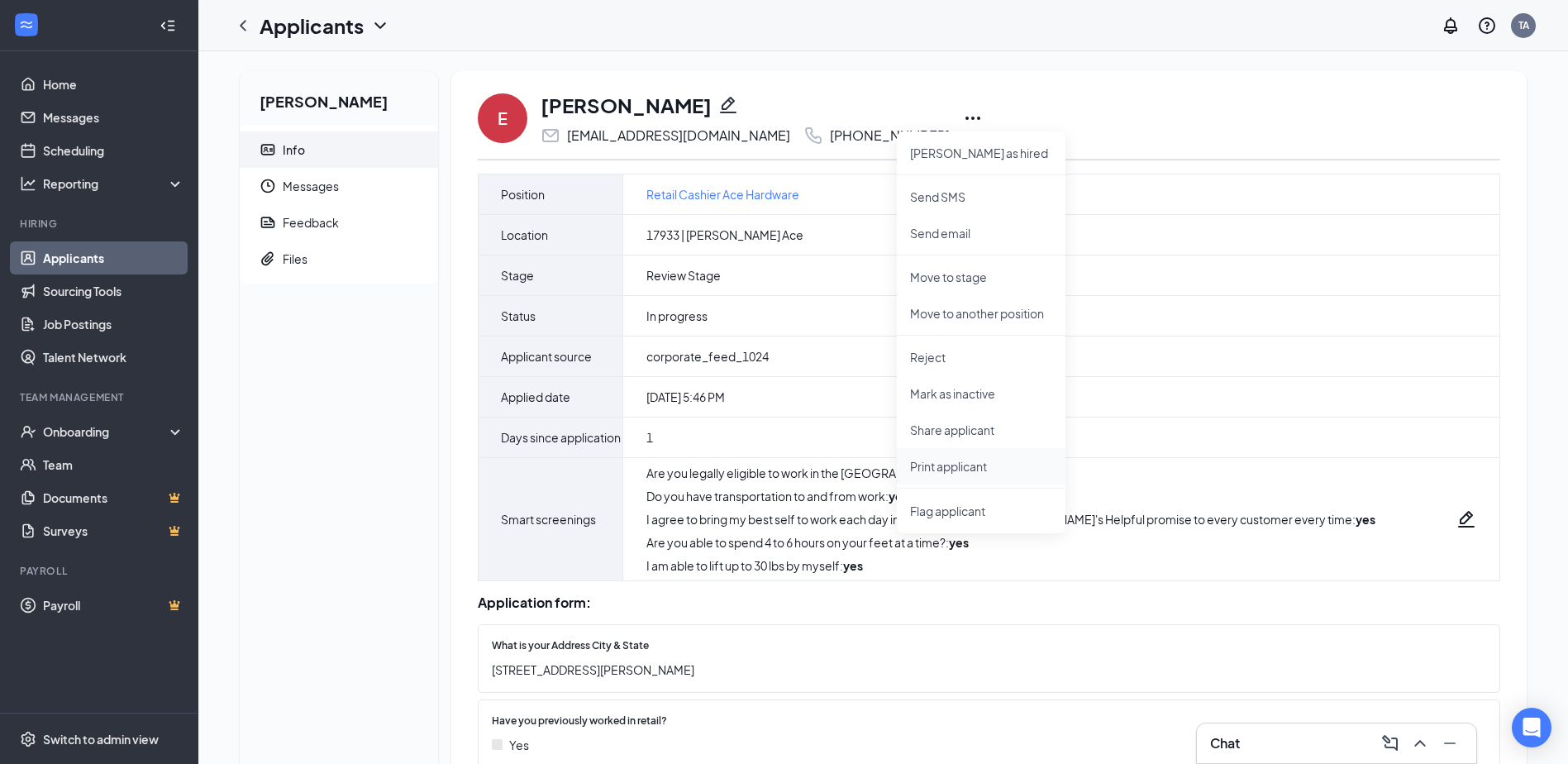
click at [919, 464] on p "Print applicant" at bounding box center [981, 466] width 142 height 17
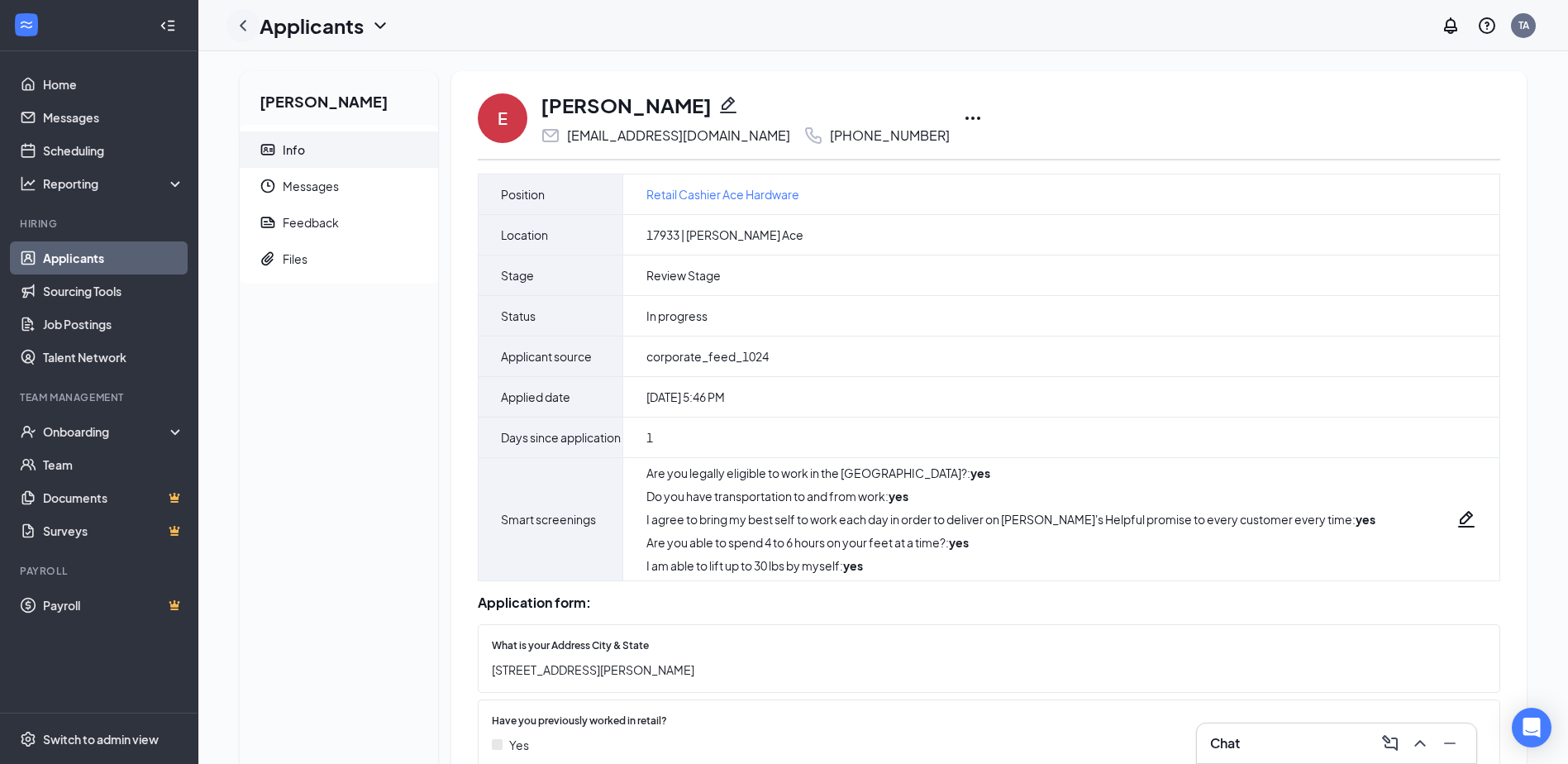
click at [244, 27] on icon "ChevronLeft" at bounding box center [243, 26] width 20 height 20
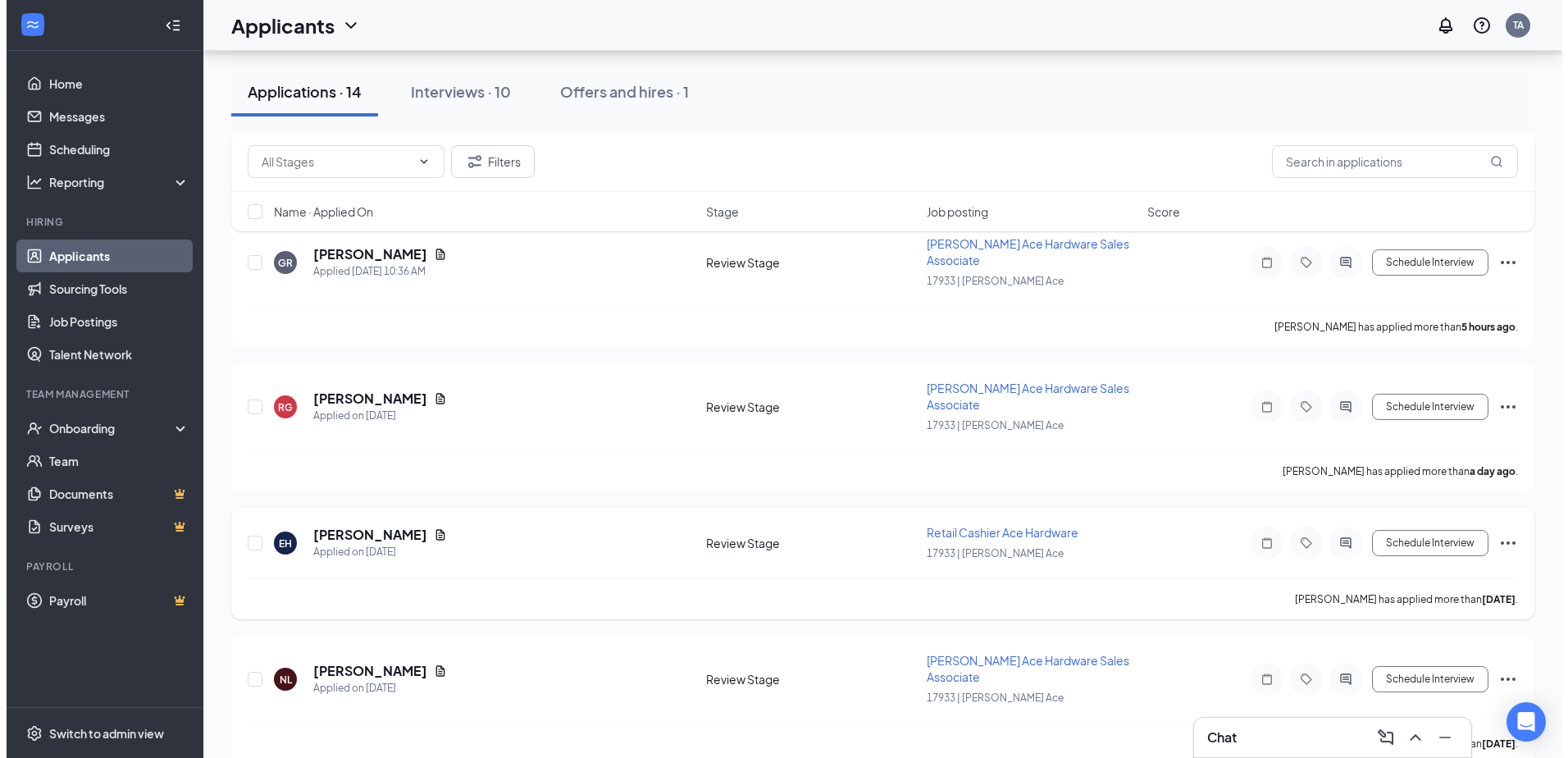
scroll to position [246, 0]
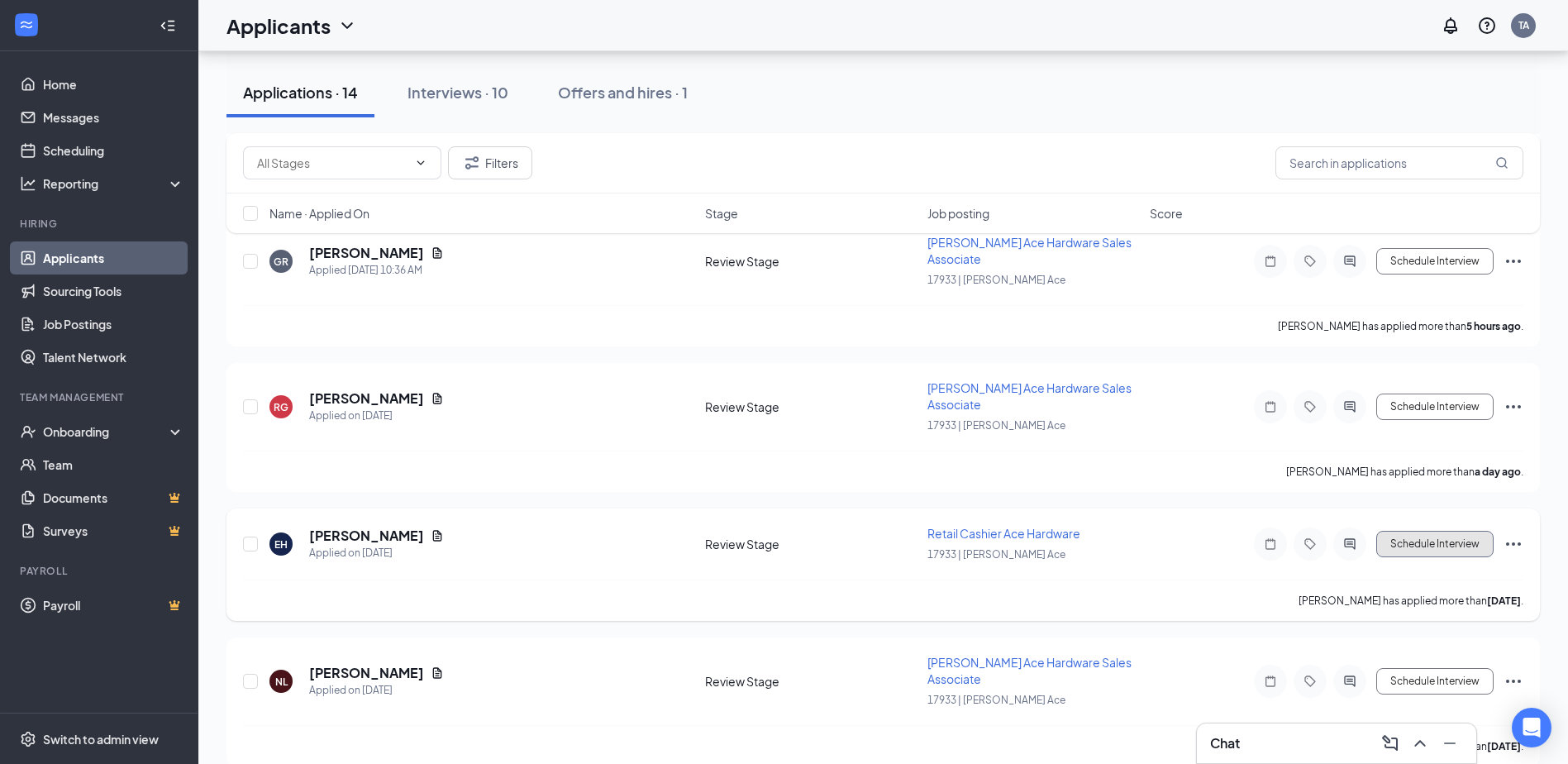
click at [1414, 547] on button "Schedule Interview" at bounding box center [1434, 544] width 117 height 27
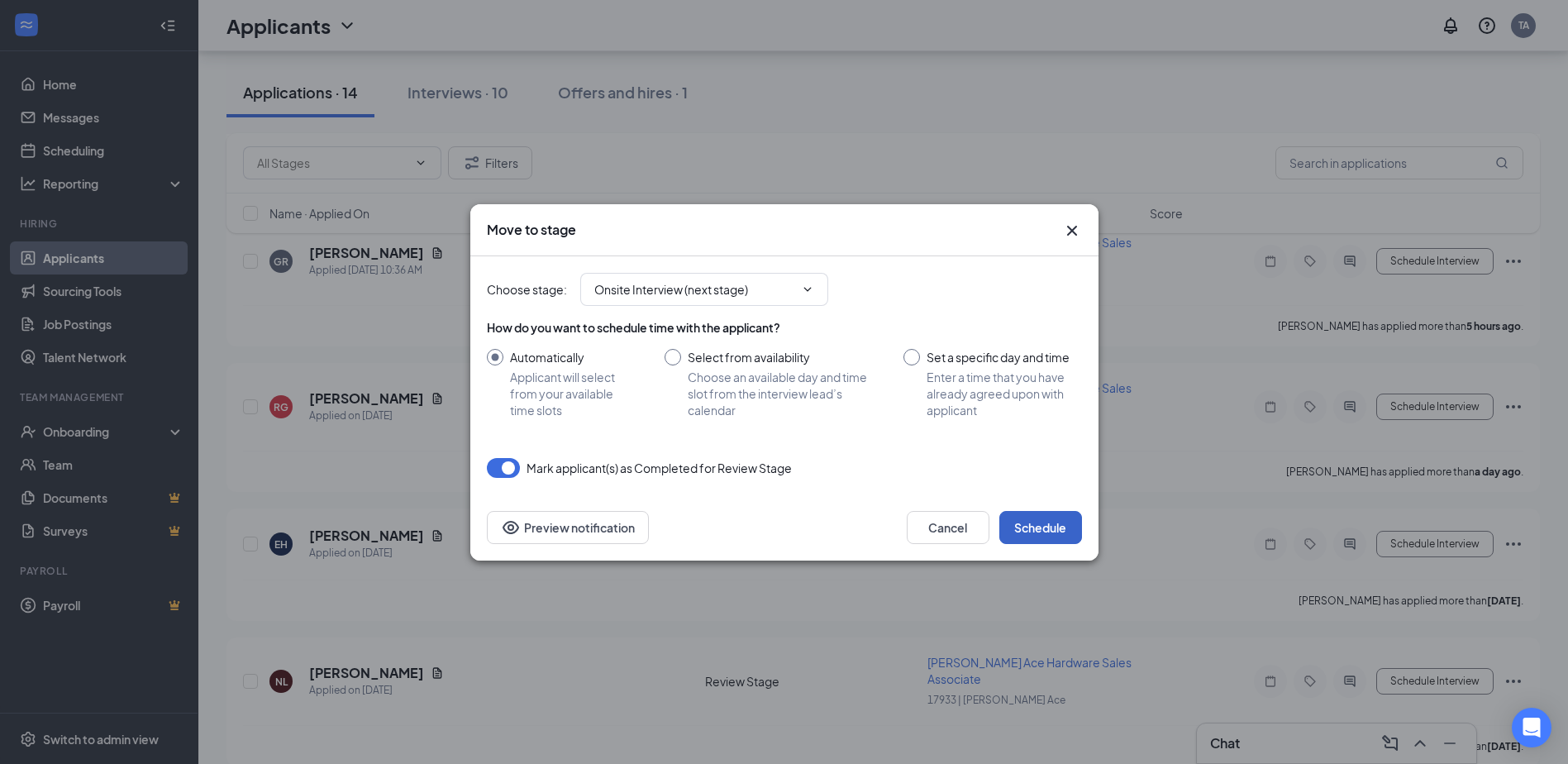
click at [1036, 530] on button "Schedule" at bounding box center [1041, 528] width 83 height 33
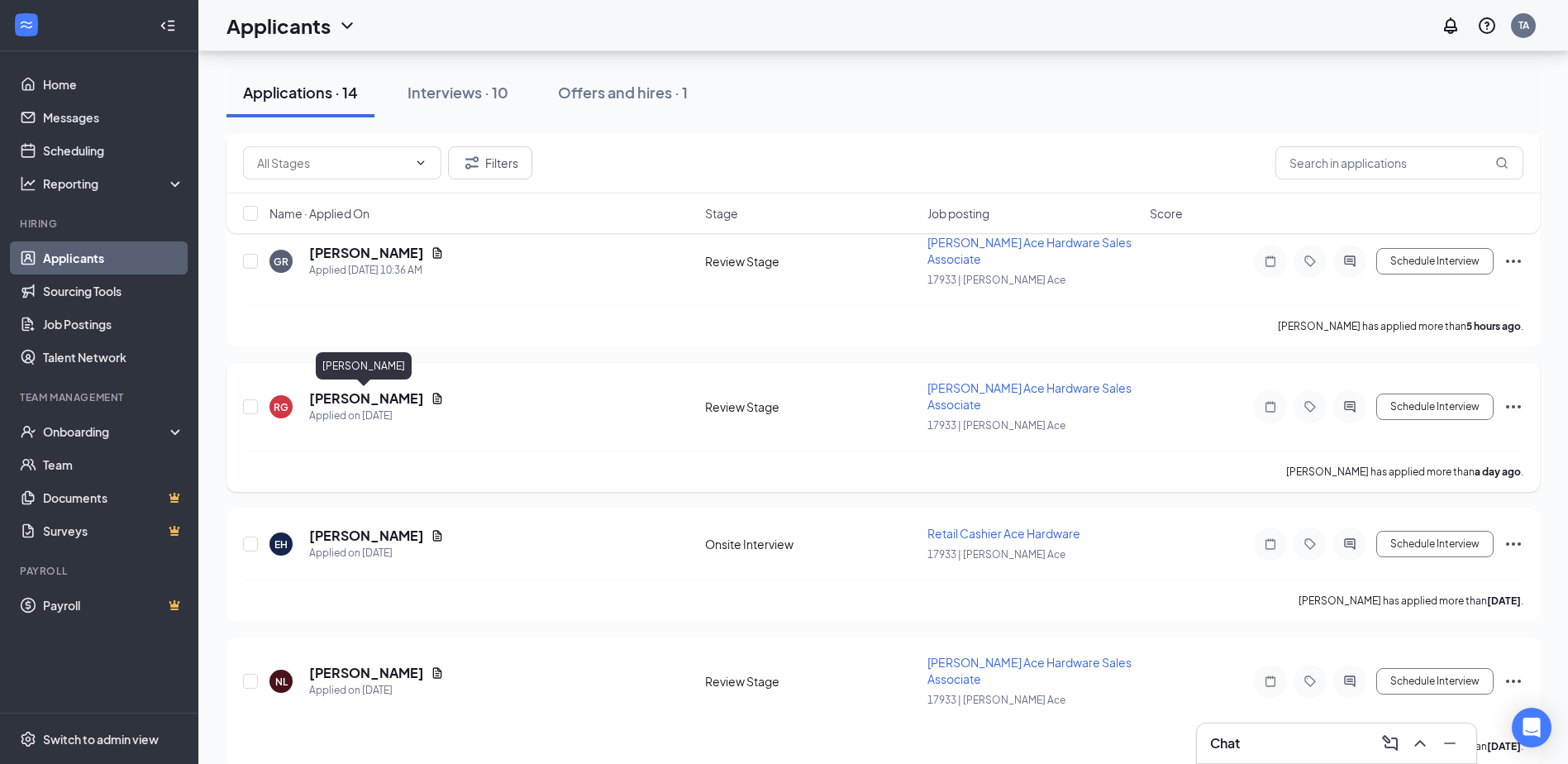
click at [375, 400] on h5 "[PERSON_NAME]" at bounding box center [367, 399] width 115 height 18
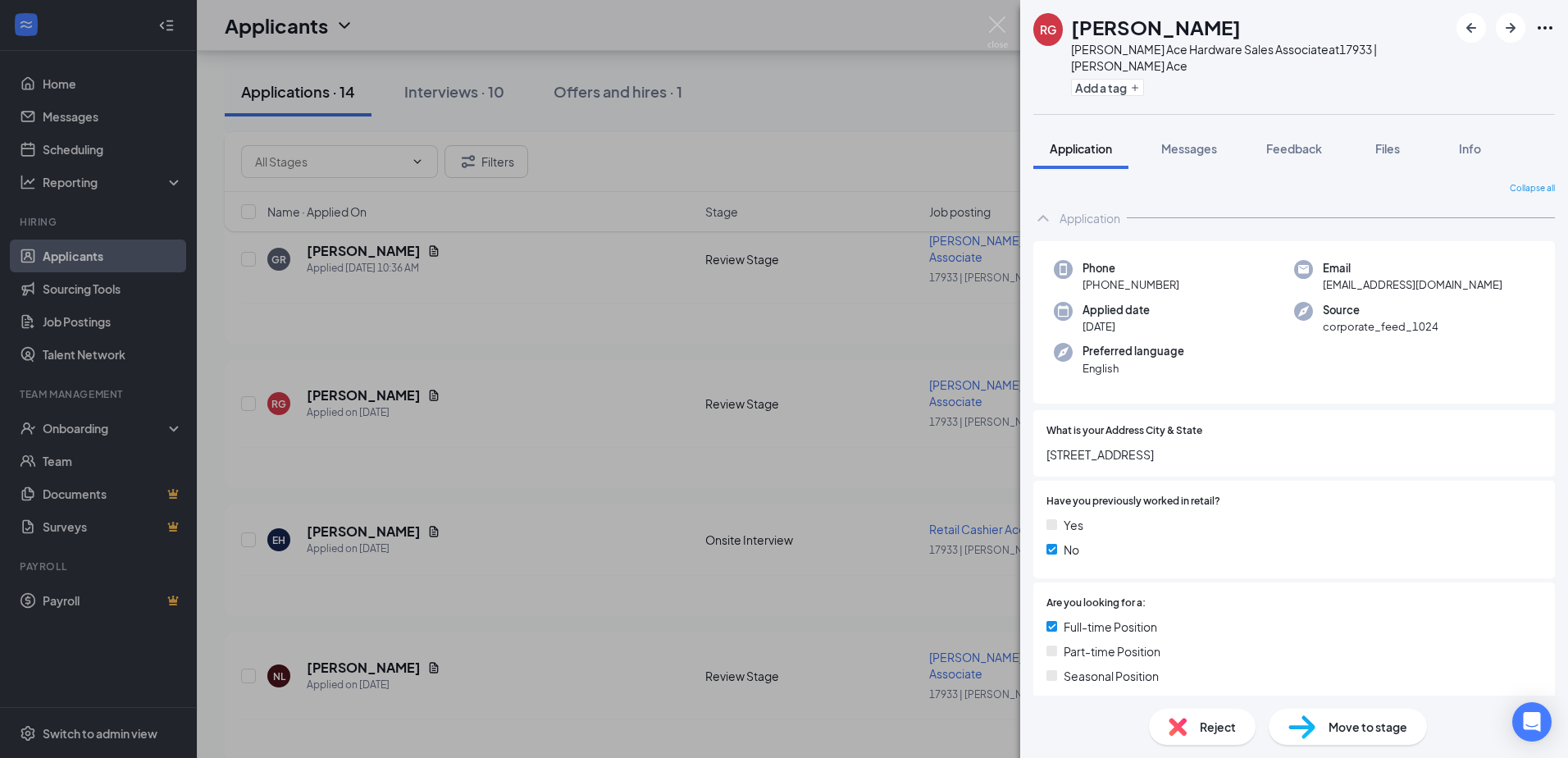
click at [1027, 74] on div "RG [PERSON_NAME] Ace Hardware Sales Associate at 17933 | [PERSON_NAME] Ace Add …" at bounding box center [1293, 57] width 547 height 114
click at [985, 88] on div "RG [PERSON_NAME] Ace Hardware Sales Associate at 17933 | [PERSON_NAME] Ace Add …" at bounding box center [784, 379] width 1568 height 758
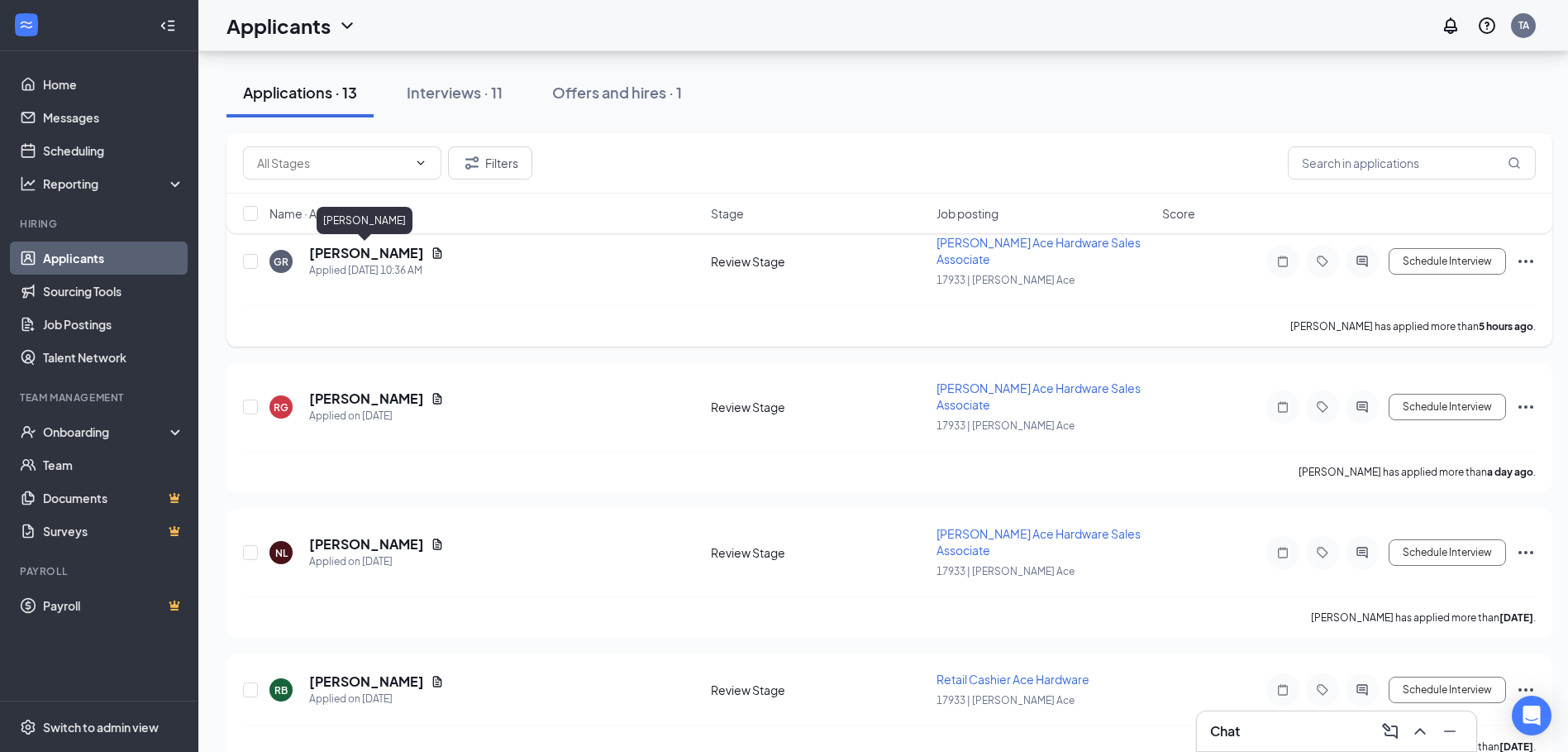
click at [380, 254] on h5 "[PERSON_NAME]" at bounding box center [367, 253] width 115 height 18
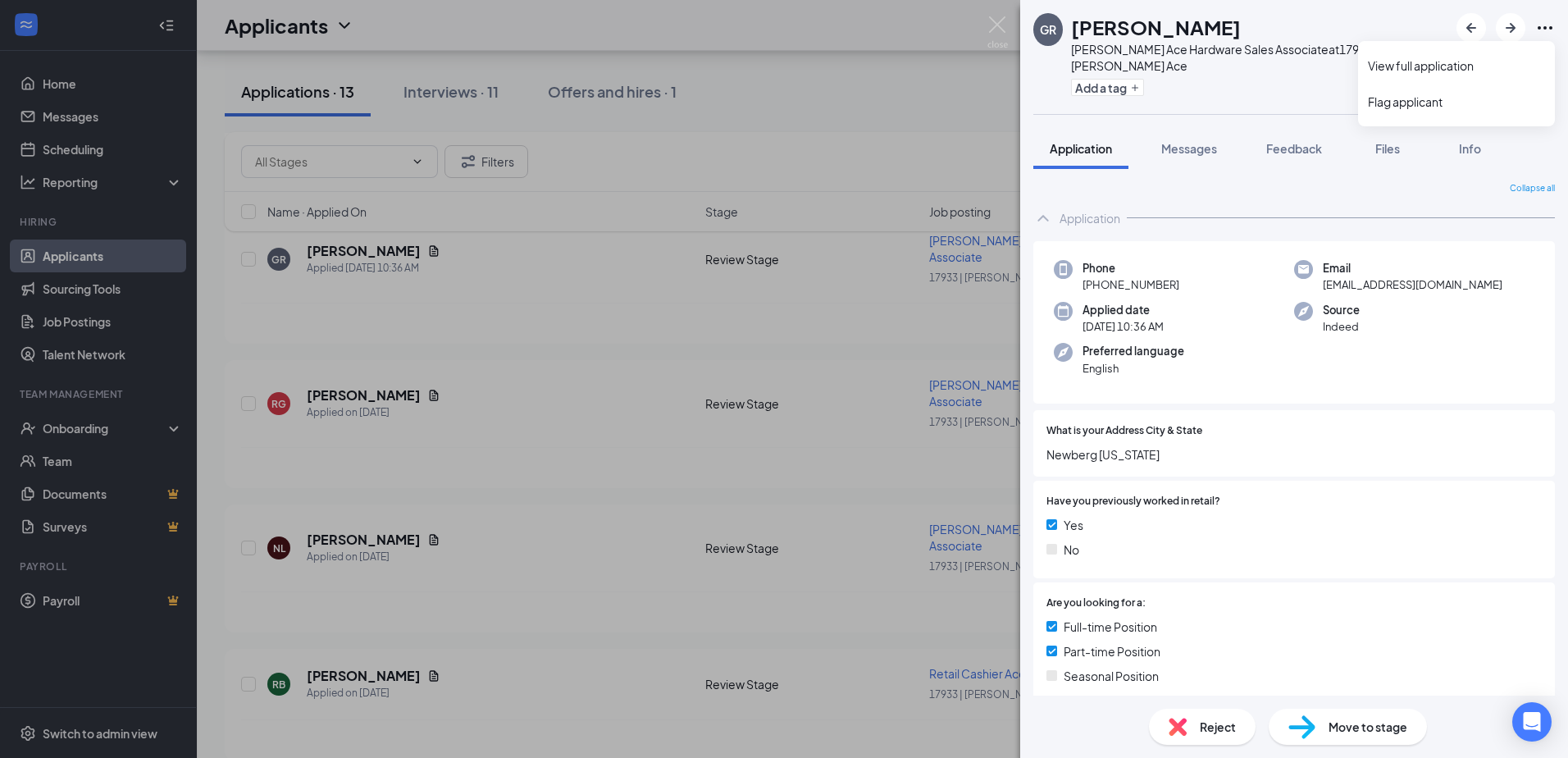
click at [1546, 27] on icon "Ellipses" at bounding box center [1545, 28] width 20 height 20
click at [1425, 69] on link "View full application" at bounding box center [1457, 66] width 177 height 16
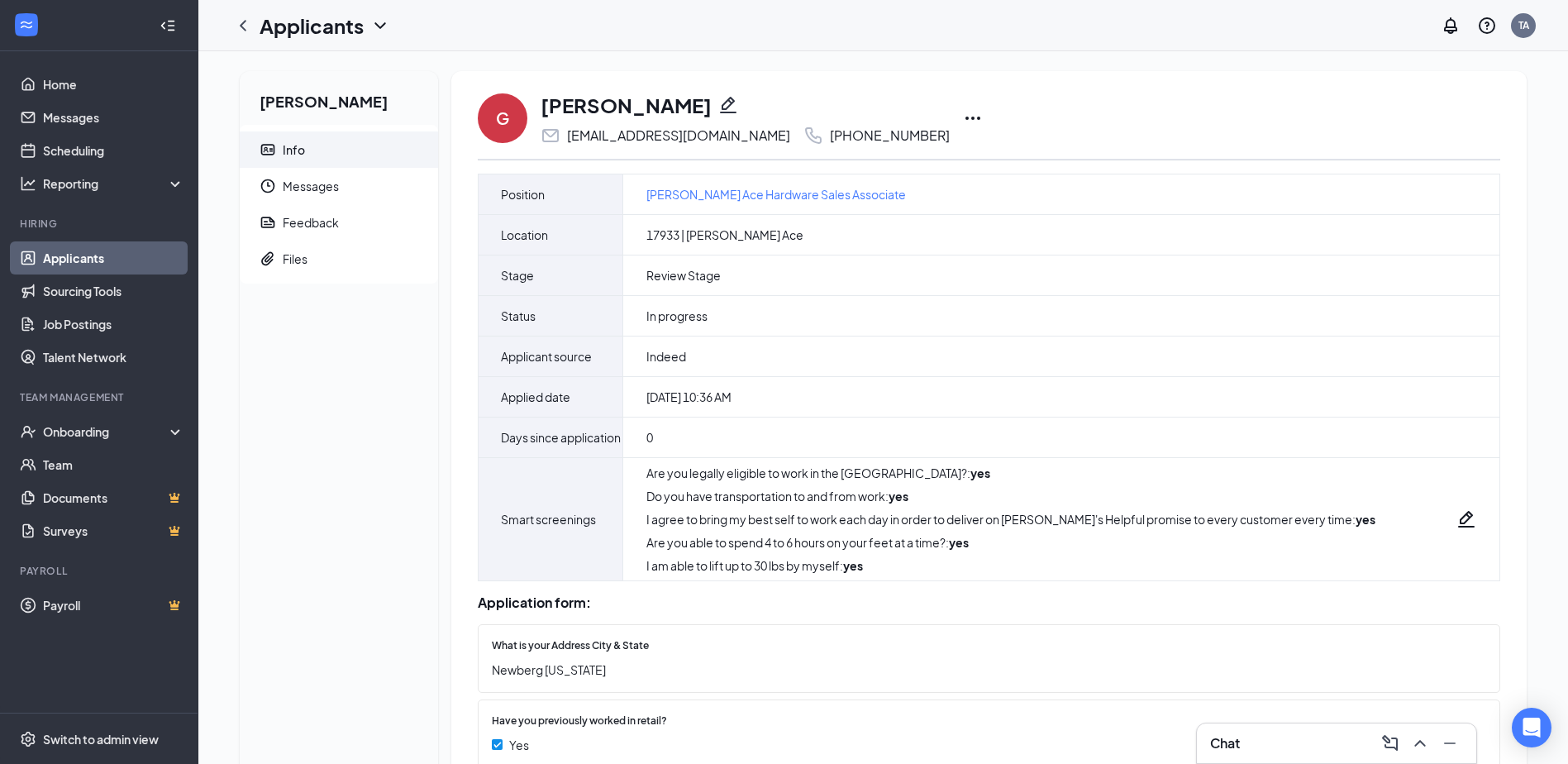
click at [965, 117] on icon "Ellipses" at bounding box center [973, 119] width 15 height 4
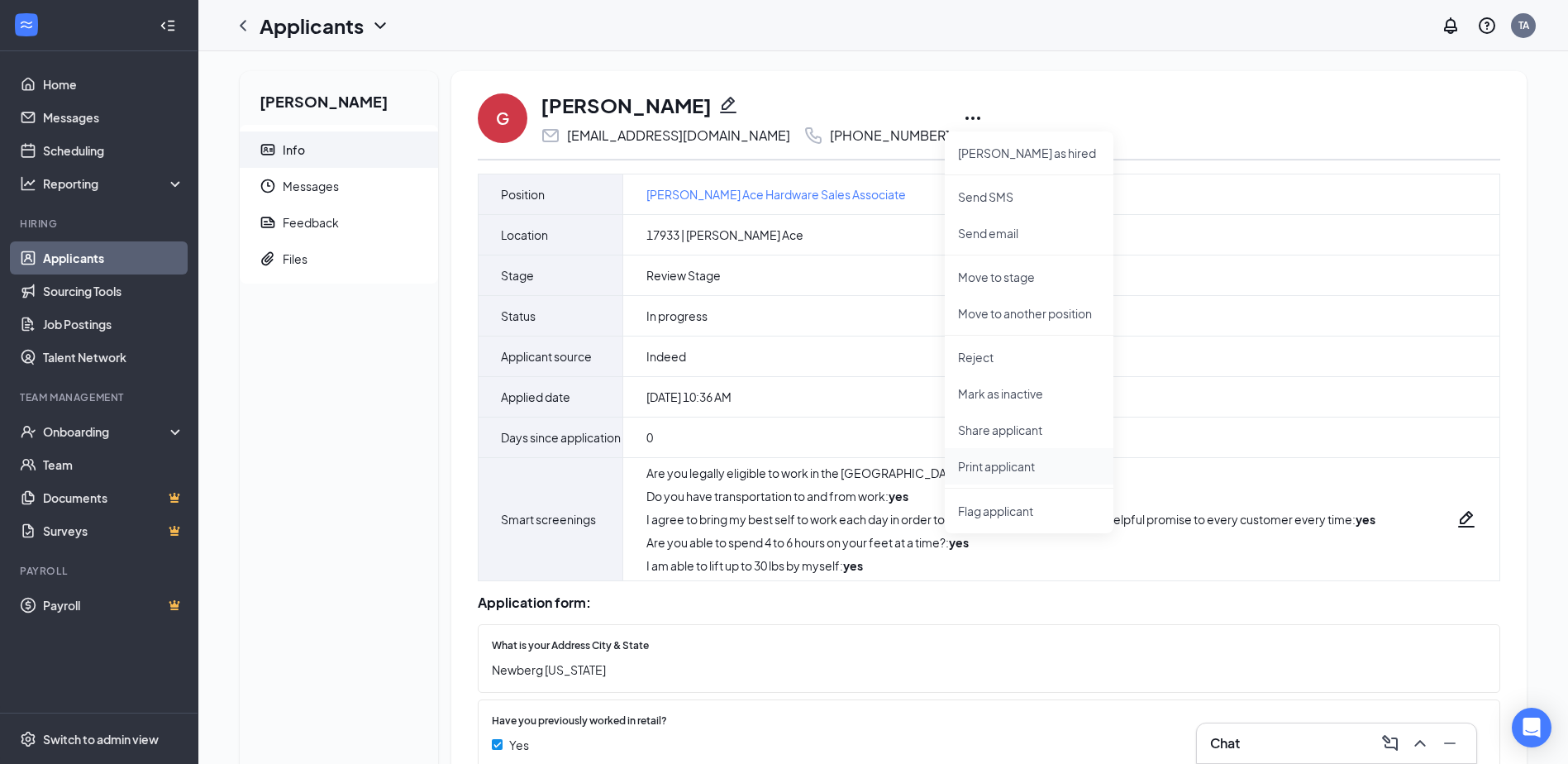
click at [999, 467] on p "Print applicant" at bounding box center [1029, 466] width 142 height 17
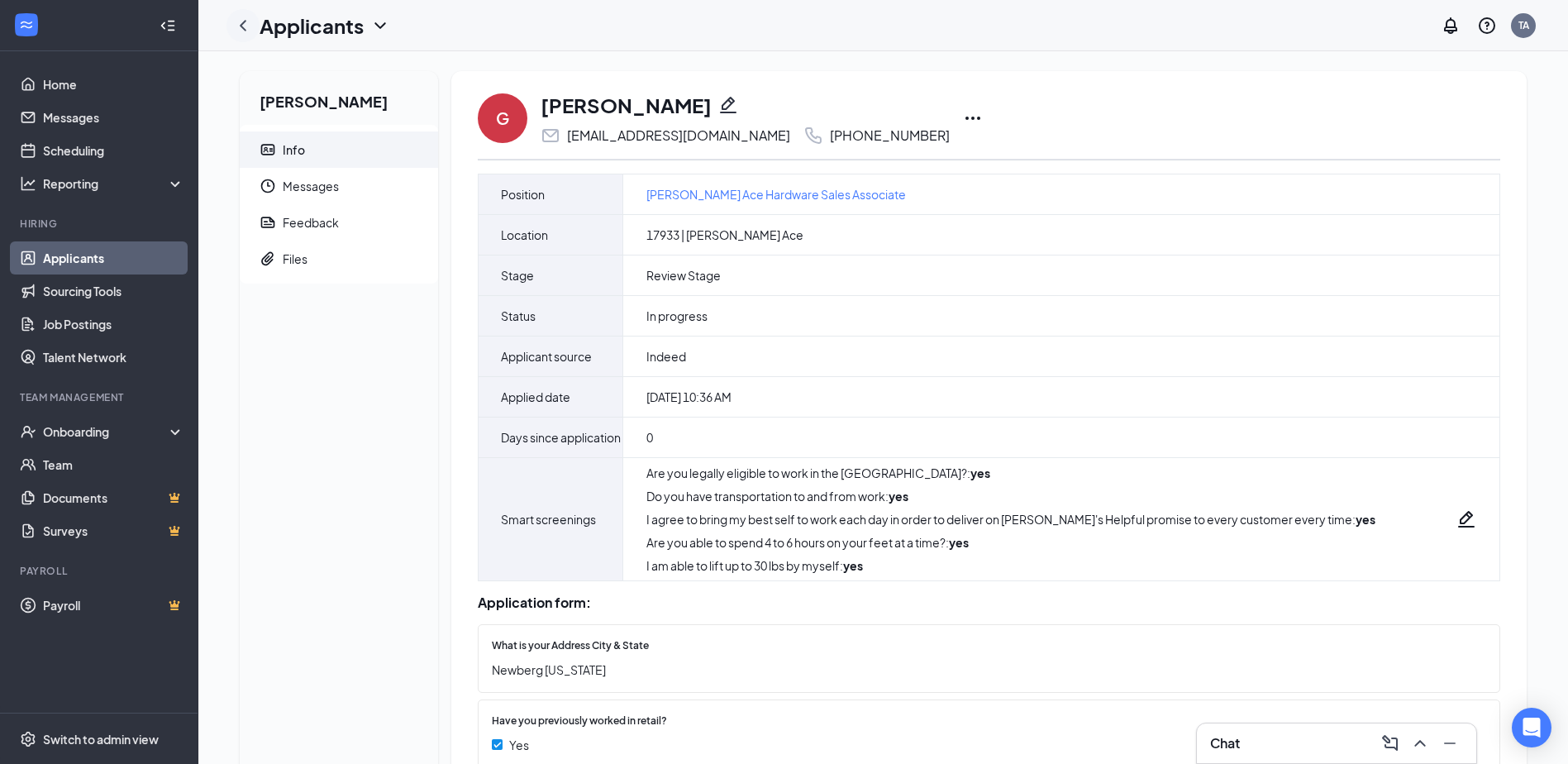
click at [245, 28] on icon "ChevronLeft" at bounding box center [243, 26] width 20 height 20
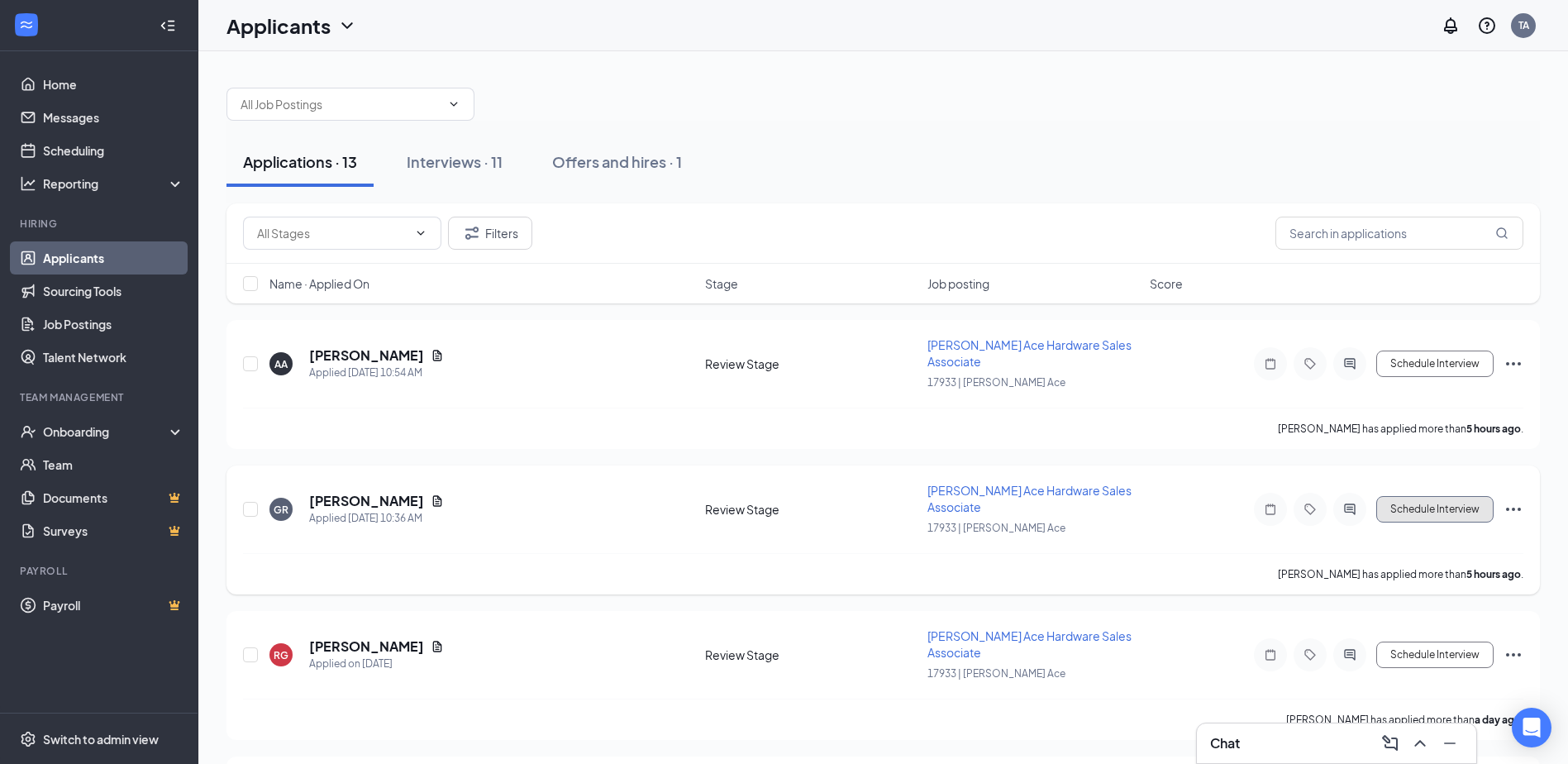
click at [1417, 514] on button "Schedule Interview" at bounding box center [1434, 509] width 117 height 27
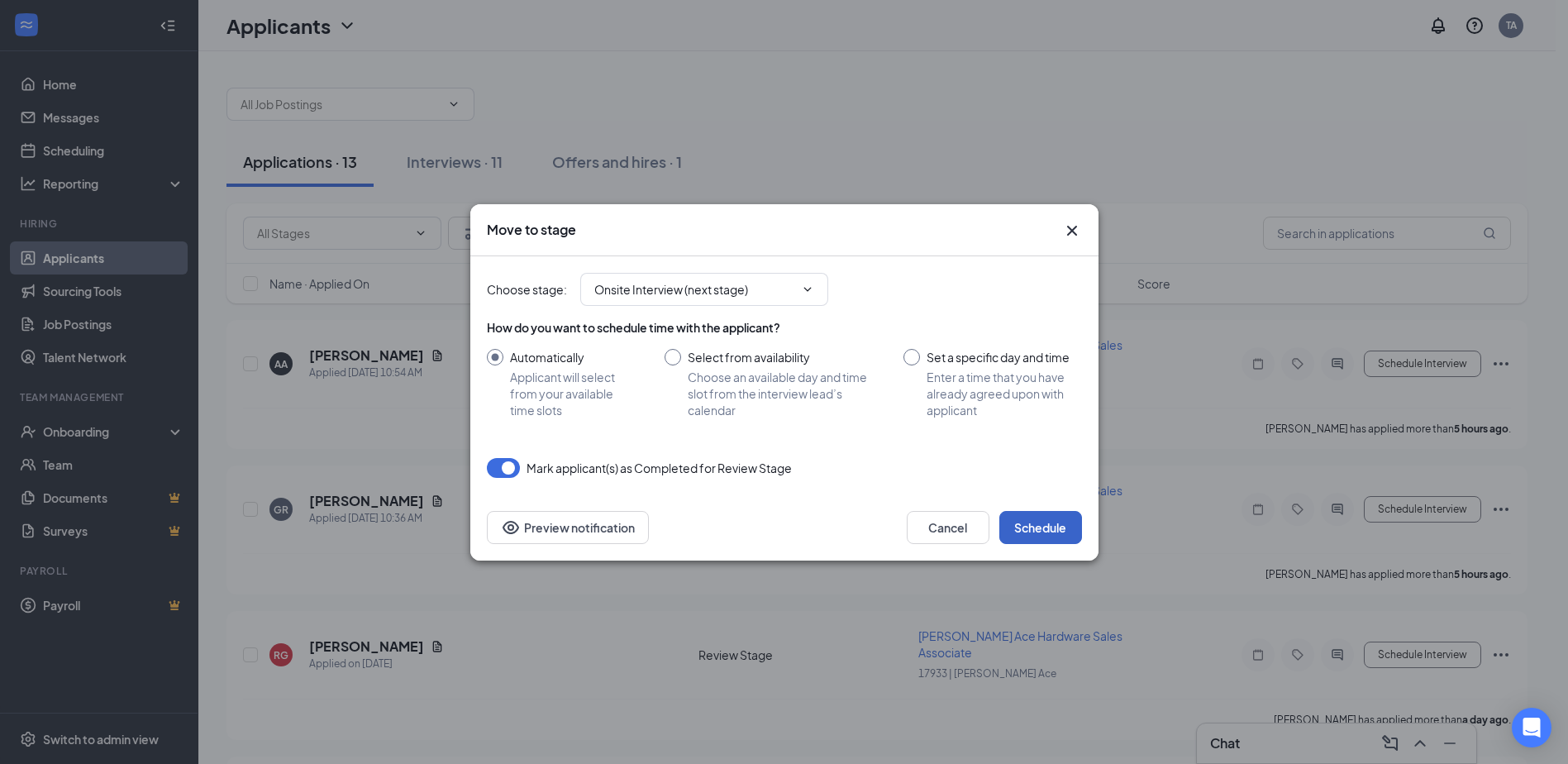
click at [1036, 523] on button "Schedule" at bounding box center [1041, 528] width 83 height 33
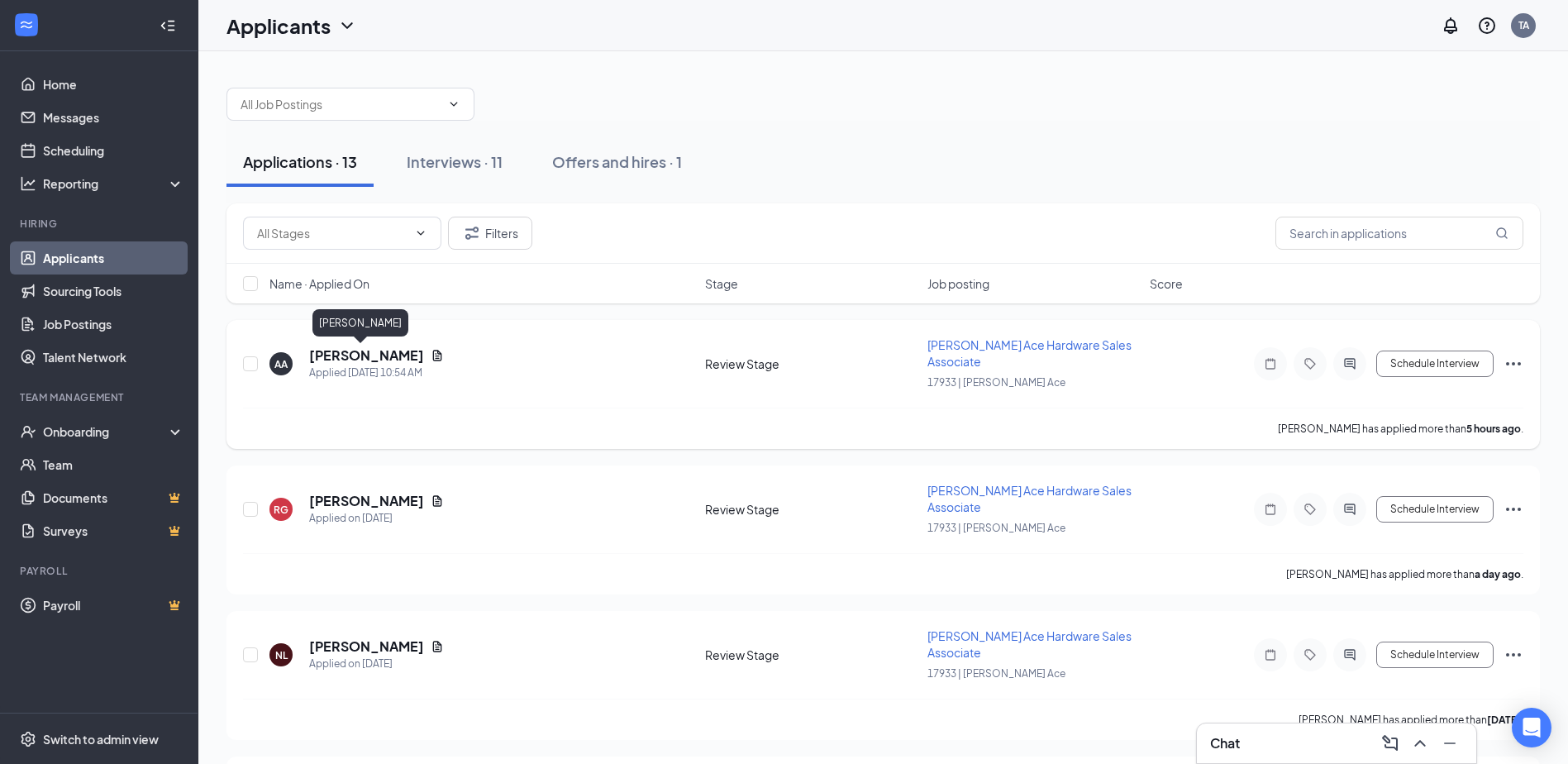
click at [345, 356] on h5 "[PERSON_NAME]" at bounding box center [367, 356] width 115 height 18
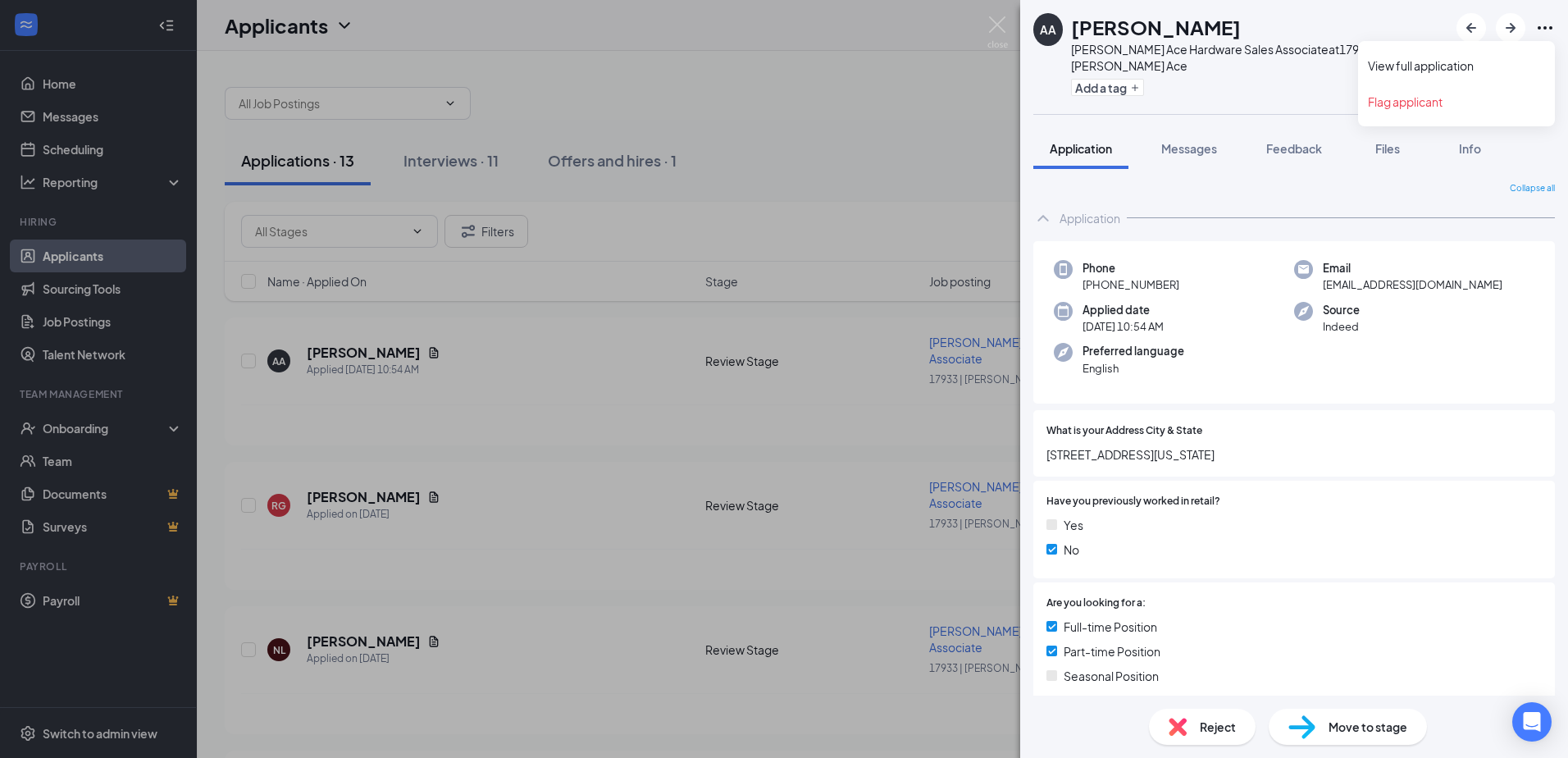
click at [1546, 25] on icon "Ellipses" at bounding box center [1545, 28] width 20 height 20
click at [1423, 59] on link "View full application" at bounding box center [1457, 66] width 177 height 16
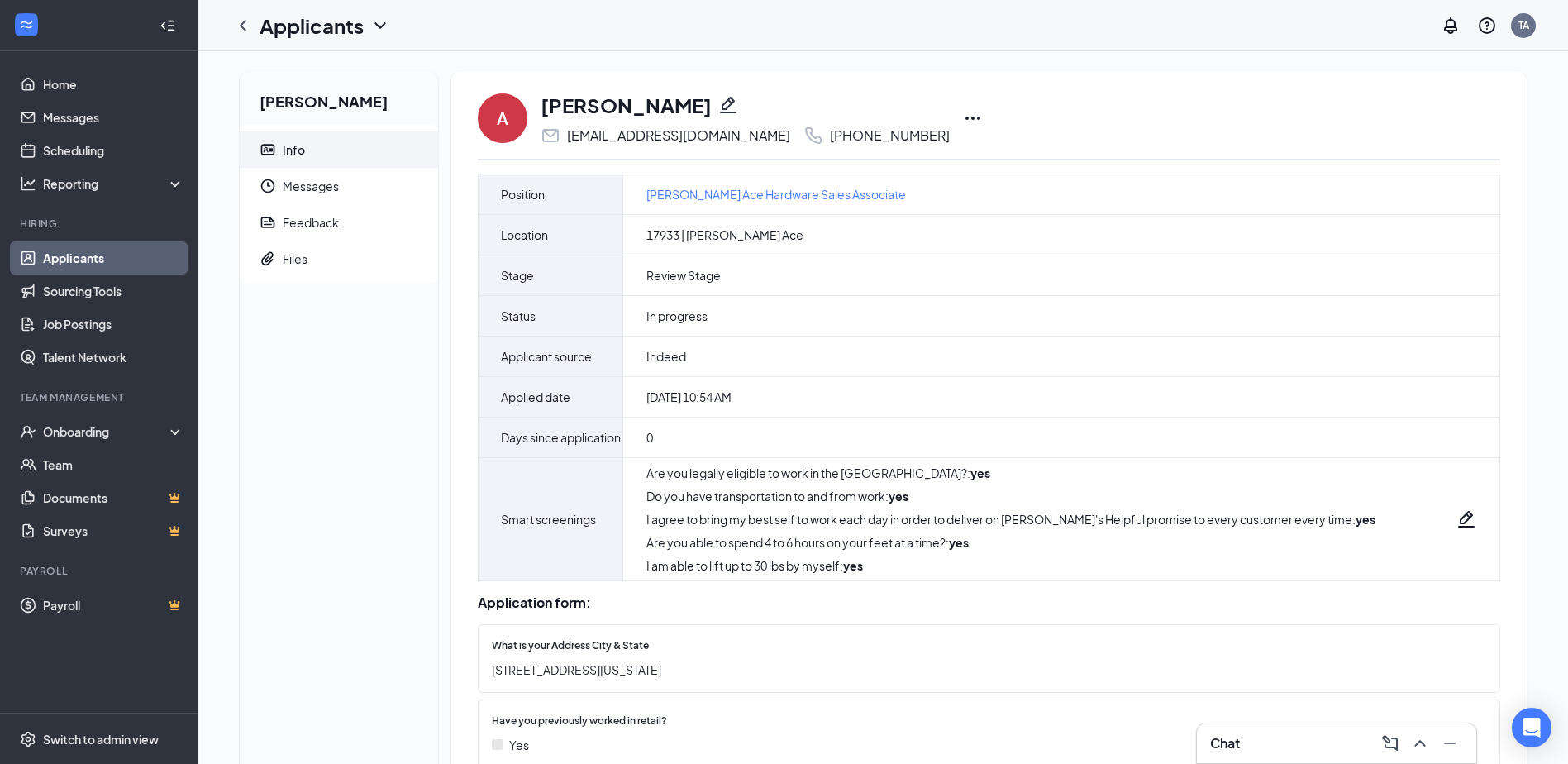
click at [963, 115] on icon "Ellipses" at bounding box center [973, 119] width 20 height 20
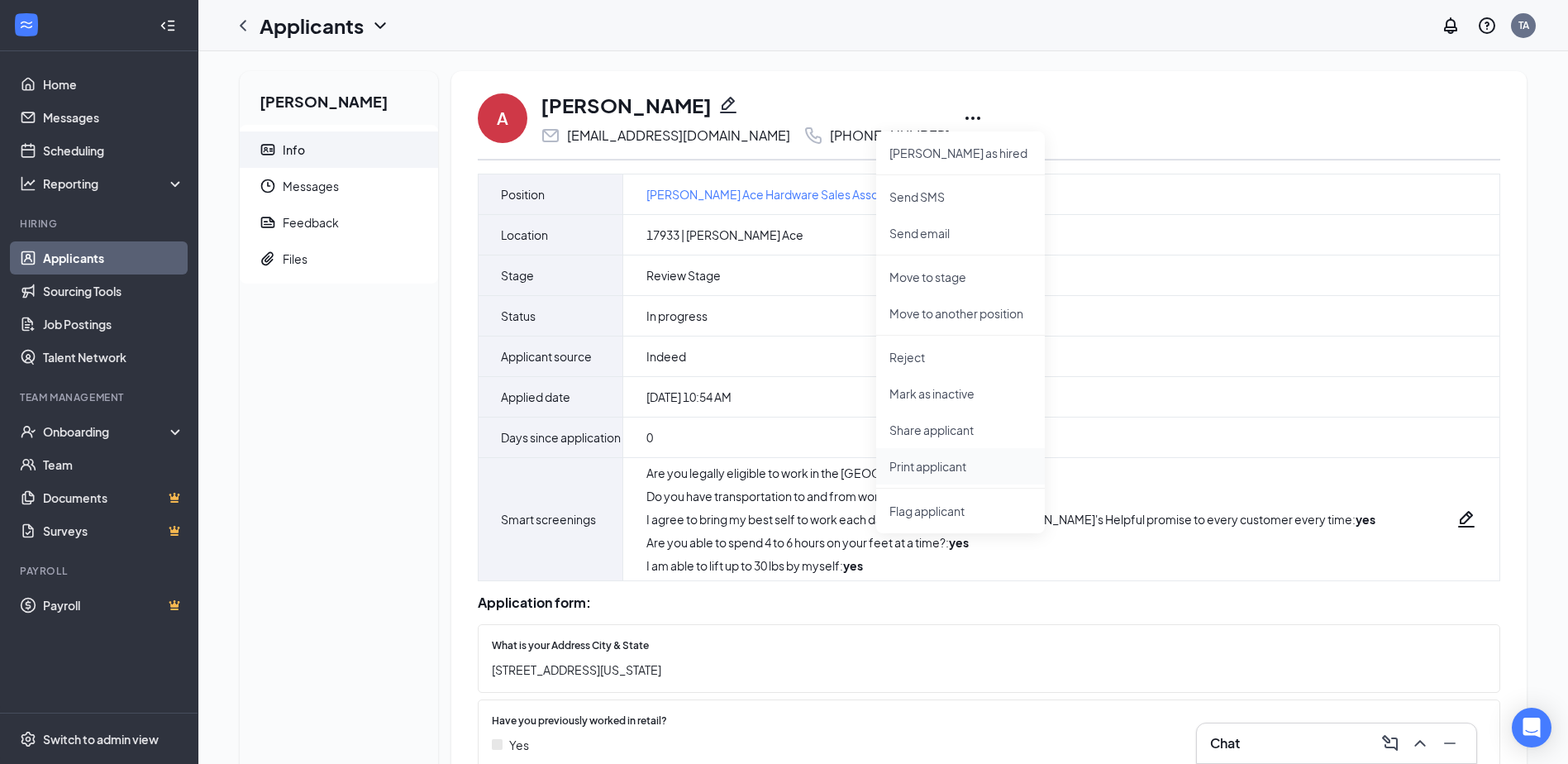
click at [895, 472] on p "Print applicant" at bounding box center [961, 466] width 142 height 17
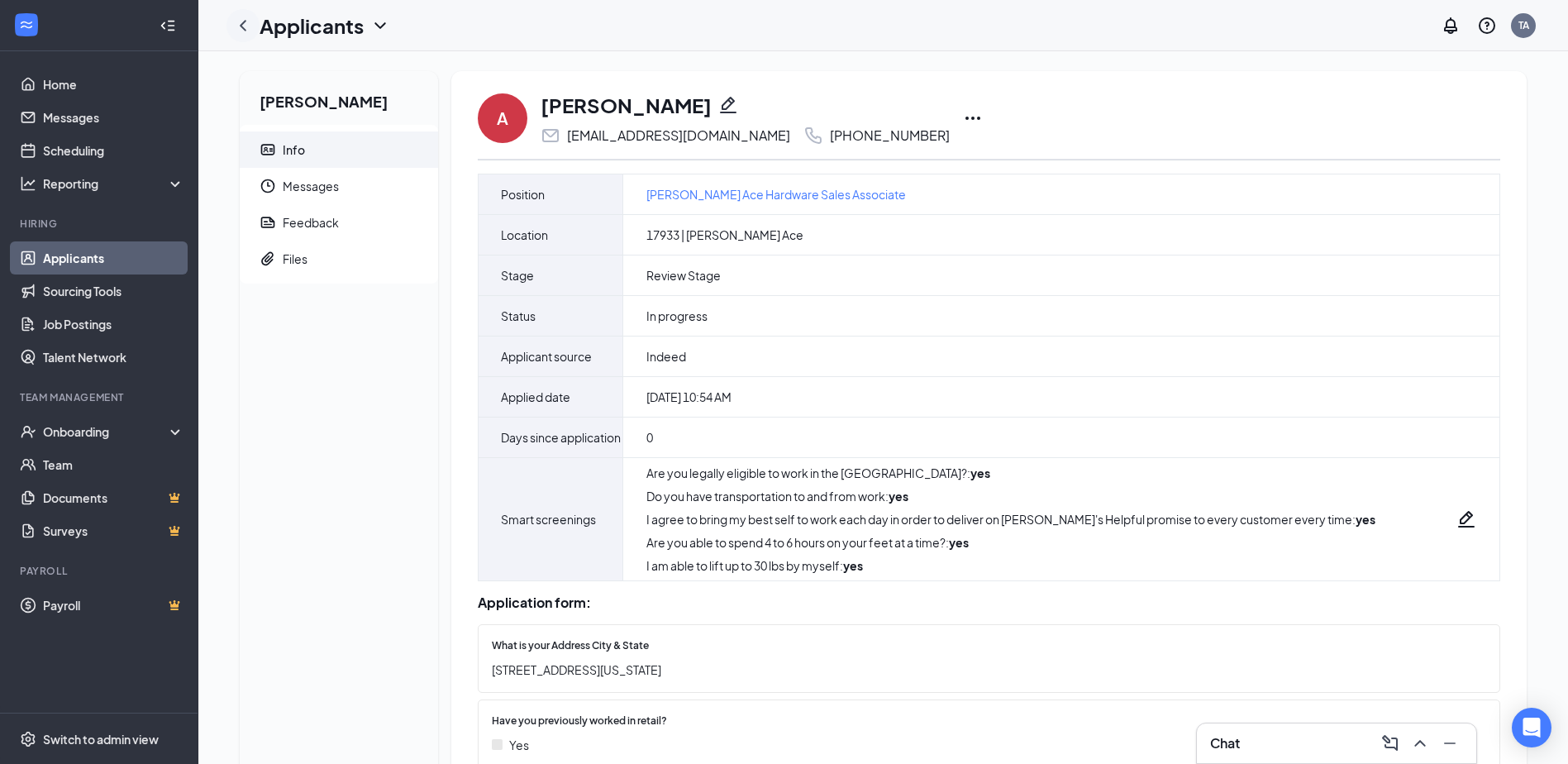
click at [250, 20] on icon "ChevronLeft" at bounding box center [243, 26] width 20 height 20
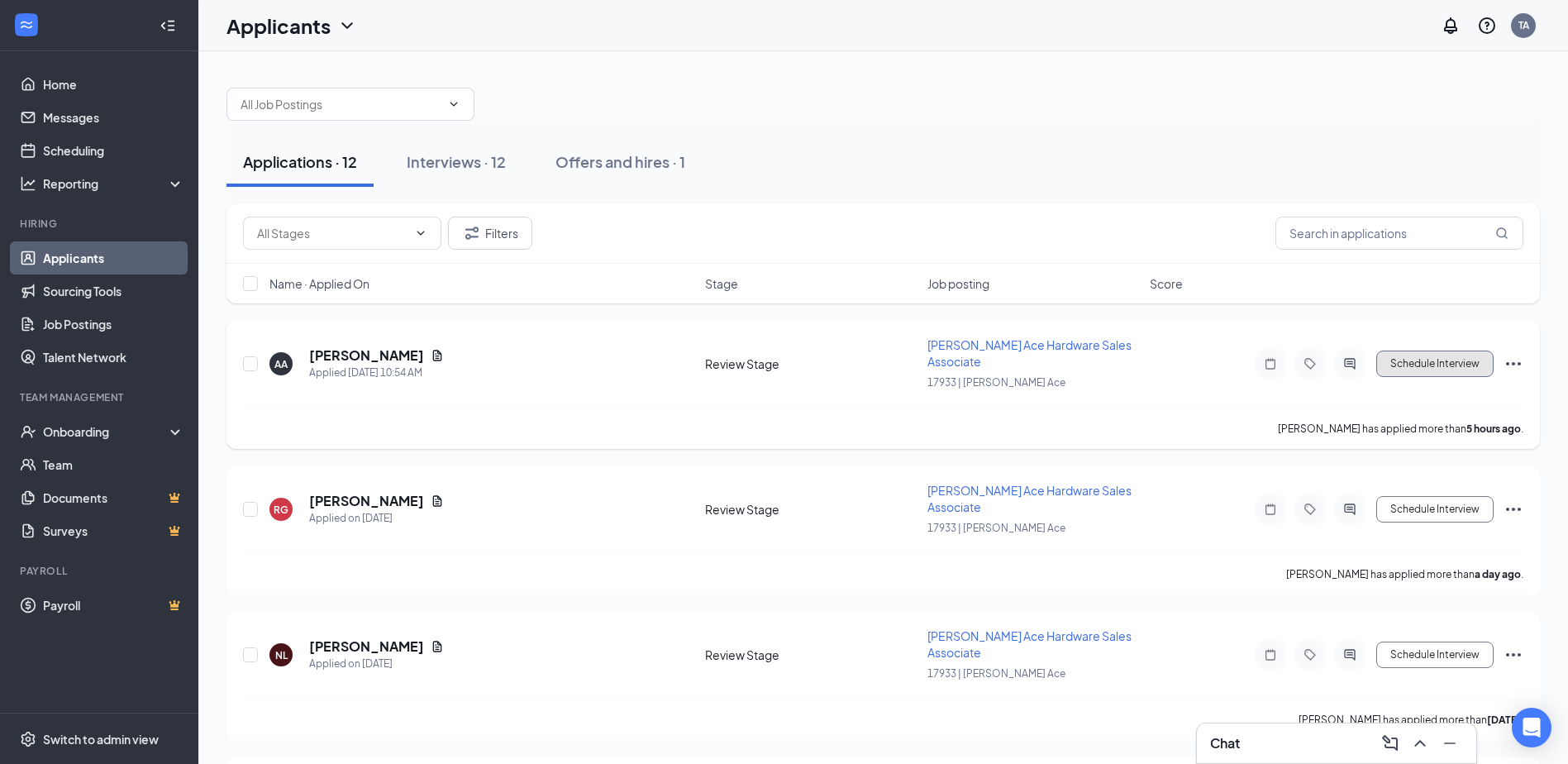
click at [1398, 368] on button "Schedule Interview" at bounding box center [1434, 363] width 117 height 27
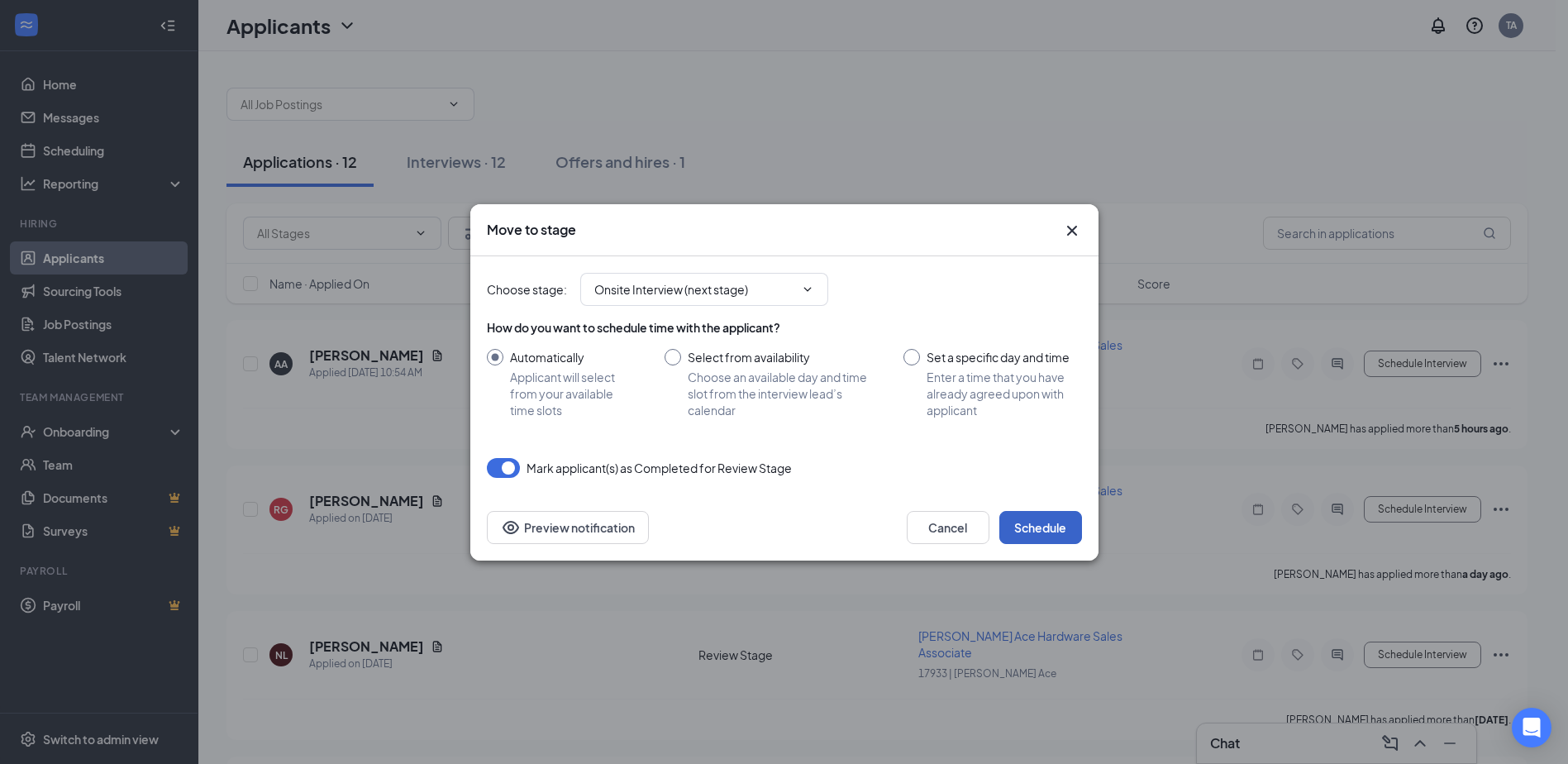
click at [1038, 529] on button "Schedule" at bounding box center [1041, 528] width 83 height 33
